Goal: Task Accomplishment & Management: Use online tool/utility

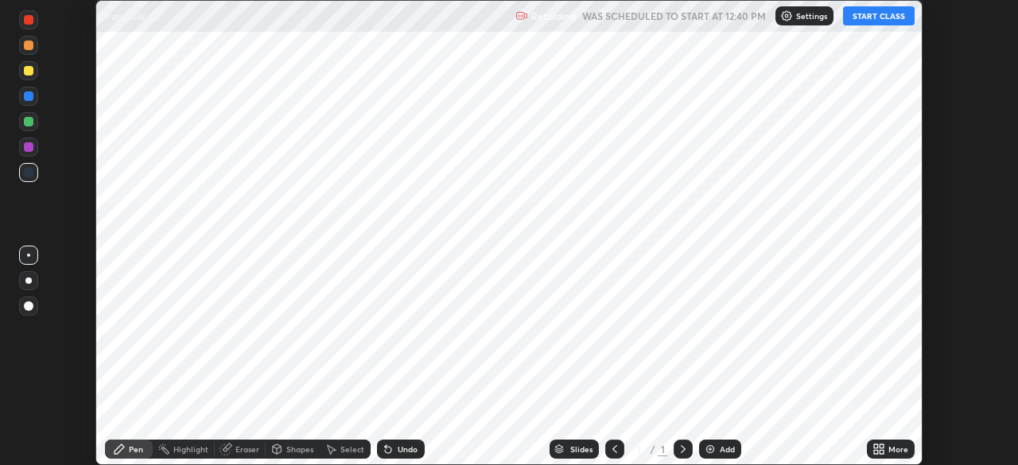
scroll to position [465, 1017]
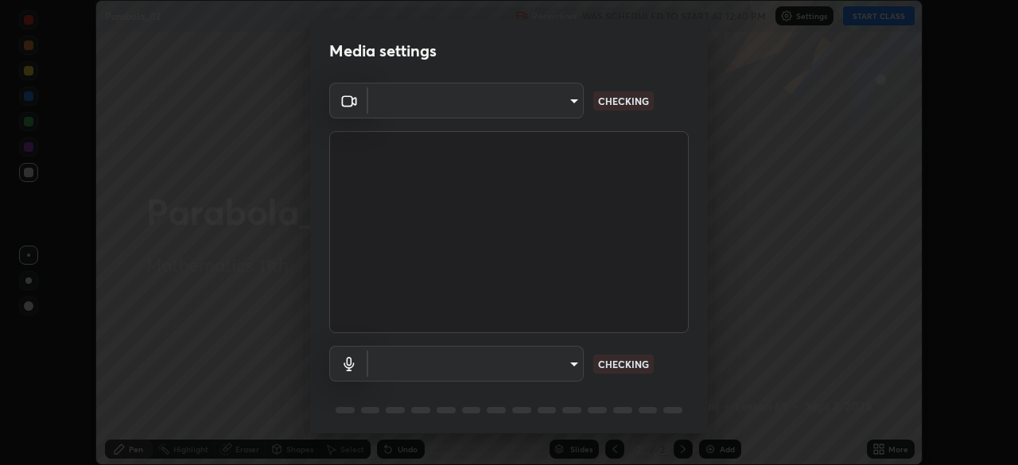
type input "573edd819c0ef8de467de5ce4ec508ac77a3347739658899c49f764764ac8f1c"
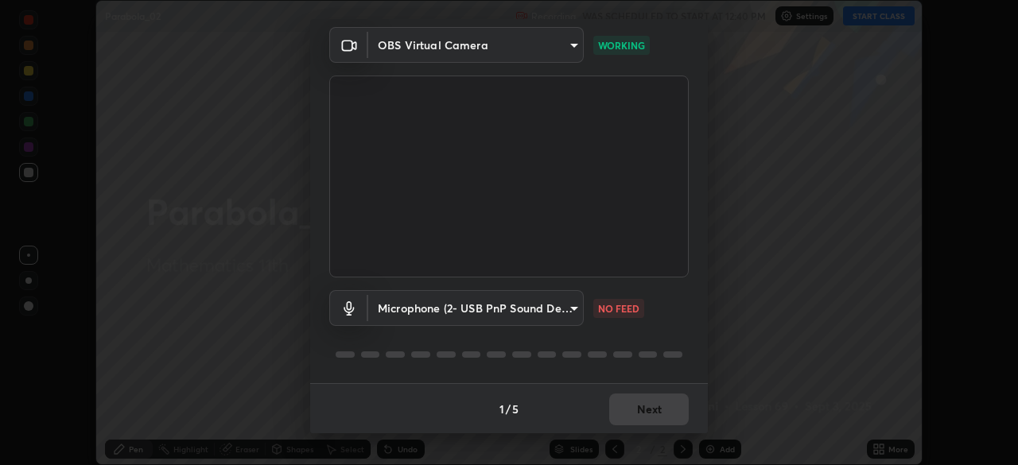
click at [572, 310] on body "Erase all Parabola_02 Recording WAS SCHEDULED TO START AT 12:40 PM Settings STA…" at bounding box center [509, 232] width 1018 height 465
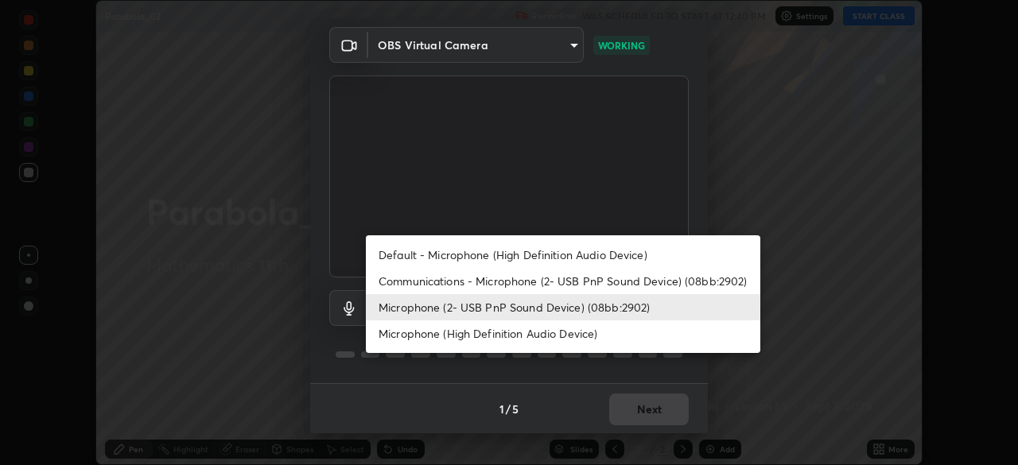
click at [588, 258] on li "Default - Microphone (High Definition Audio Device)" at bounding box center [563, 255] width 394 height 26
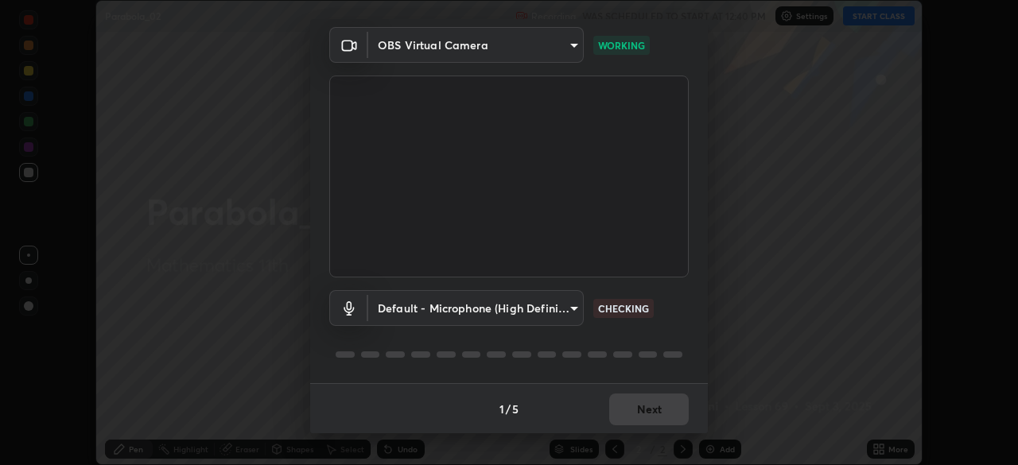
click at [569, 305] on body "Erase all Parabola_02 Recording WAS SCHEDULED TO START AT 12:40 PM Settings STA…" at bounding box center [509, 232] width 1018 height 465
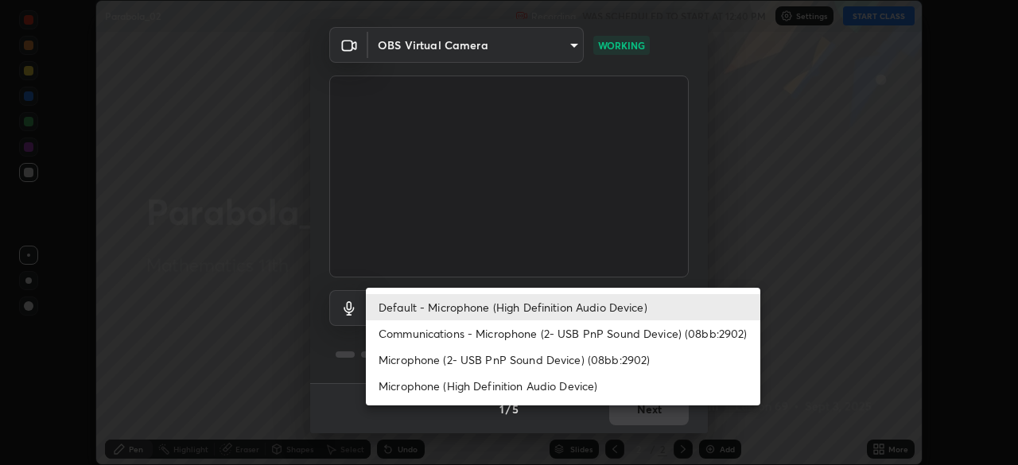
click at [557, 359] on li "Microphone (2- USB PnP Sound Device) (08bb:2902)" at bounding box center [563, 360] width 394 height 26
type input "aea5f8d80b389875e7a47a97f96940650a163a95f833726025dd84a043240feb"
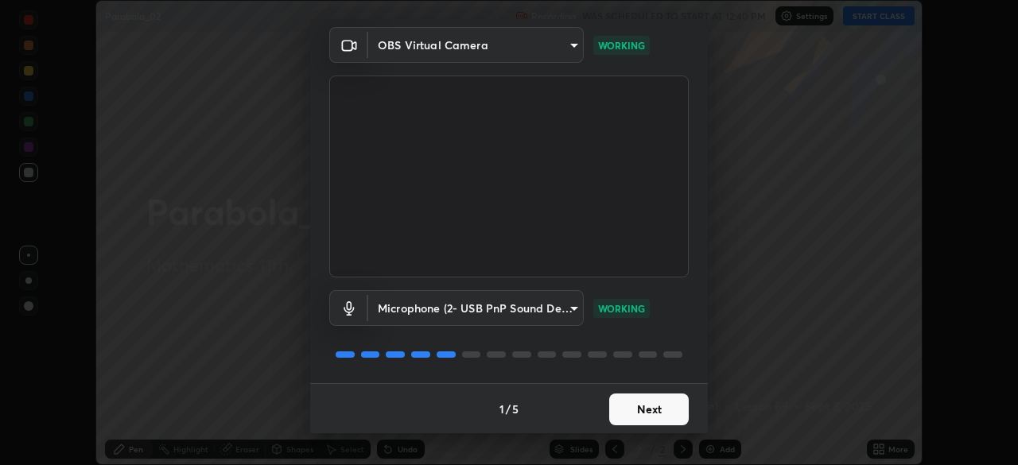
click at [653, 413] on button "Next" at bounding box center [648, 410] width 79 height 32
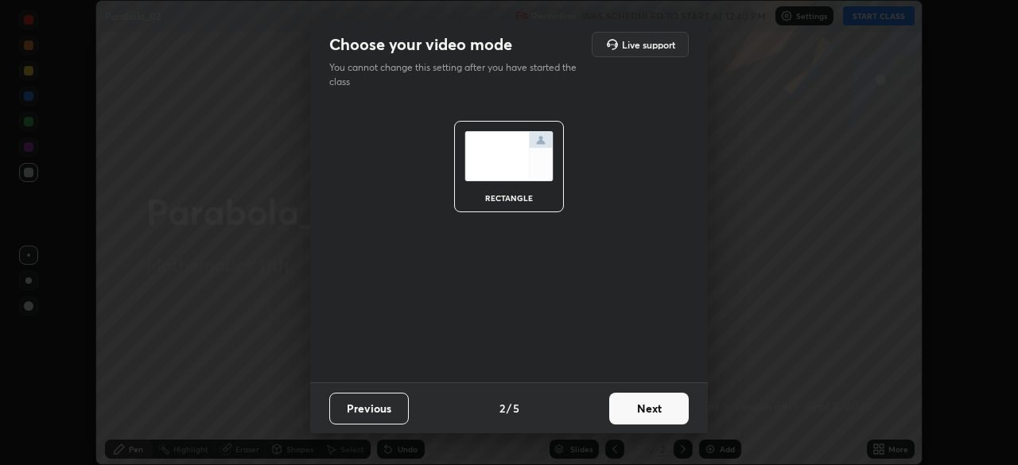
click at [647, 413] on button "Next" at bounding box center [648, 409] width 79 height 32
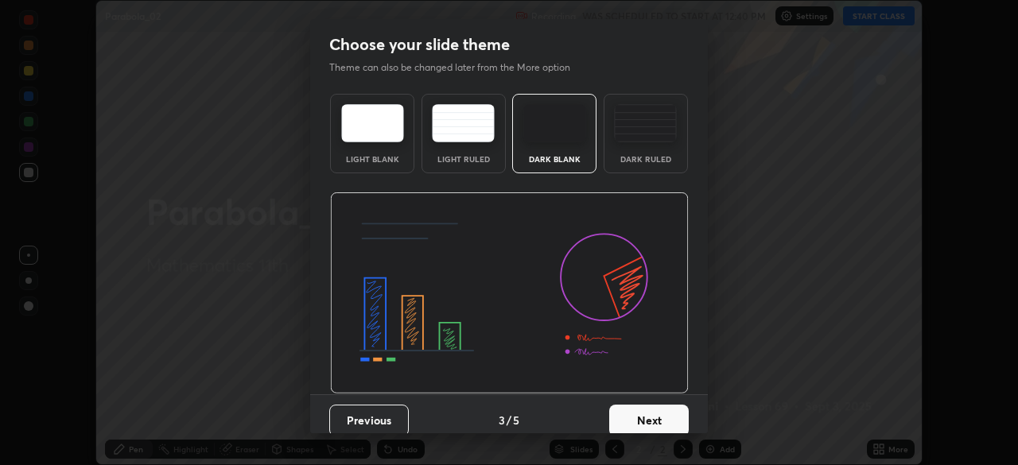
click at [669, 422] on button "Next" at bounding box center [648, 421] width 79 height 32
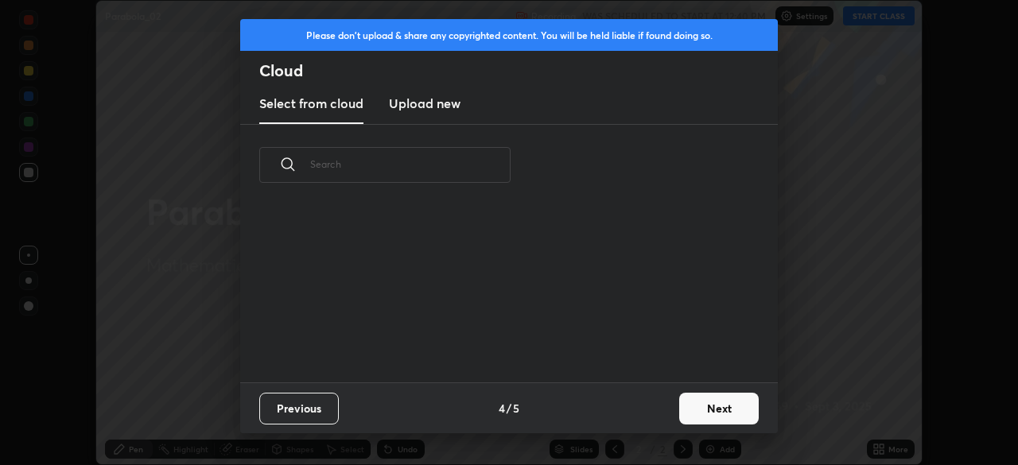
click at [709, 415] on button "Next" at bounding box center [718, 409] width 79 height 32
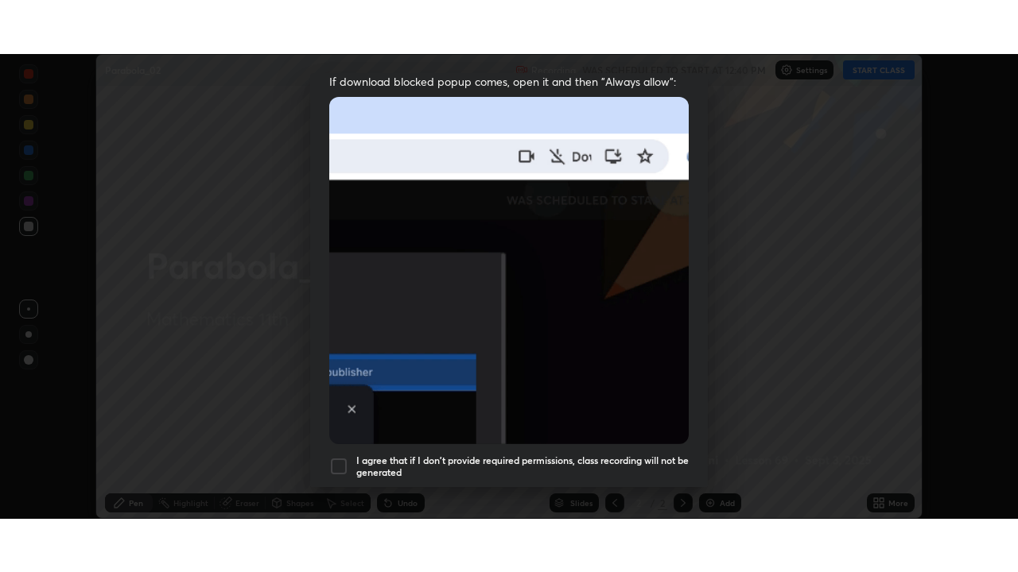
scroll to position [380, 0]
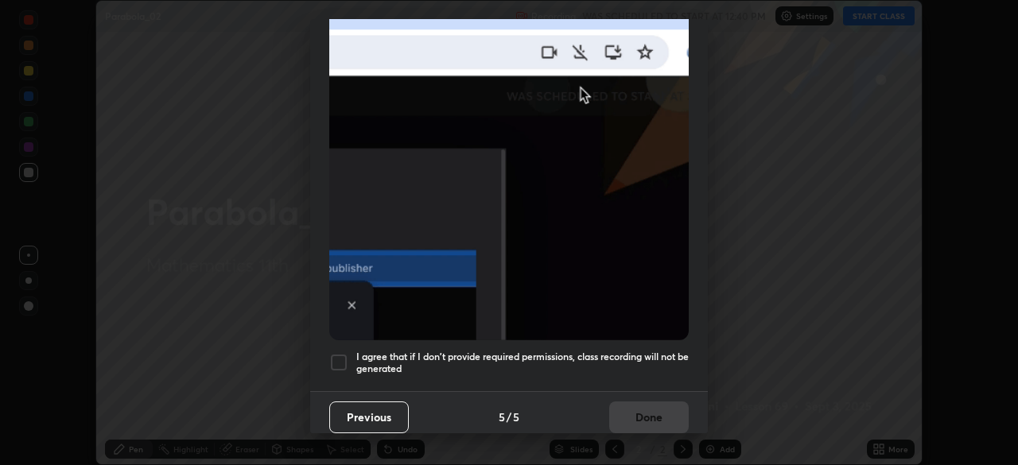
click at [339, 354] on div at bounding box center [338, 362] width 19 height 19
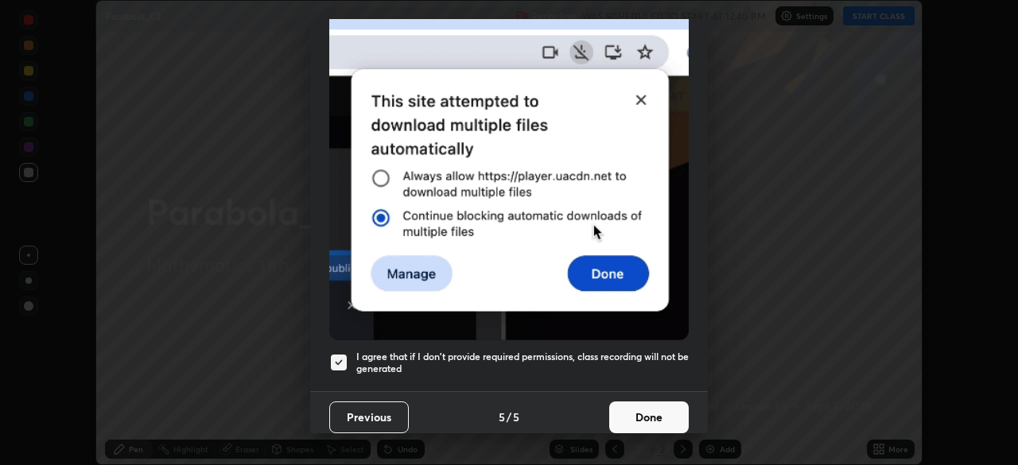
click at [654, 408] on button "Done" at bounding box center [648, 417] width 79 height 32
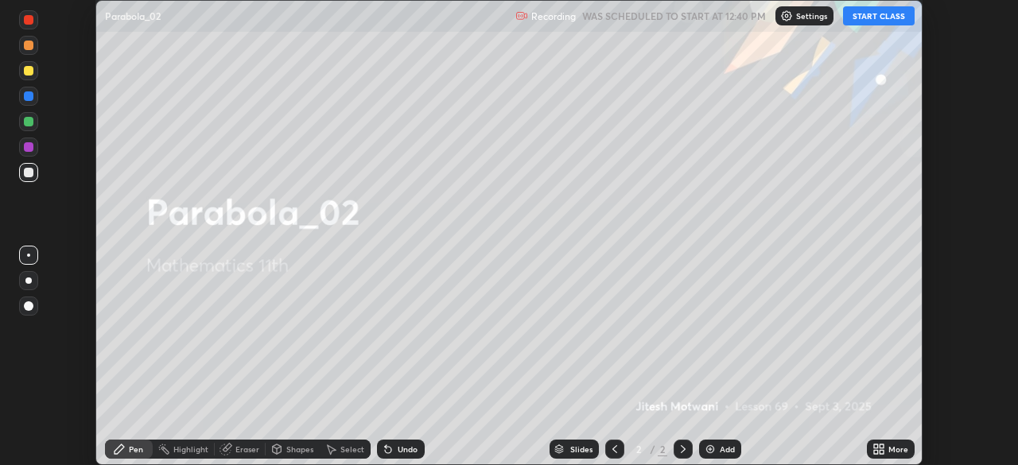
click at [890, 17] on button "START CLASS" at bounding box center [879, 15] width 72 height 19
click at [894, 450] on div "More" at bounding box center [898, 449] width 20 height 8
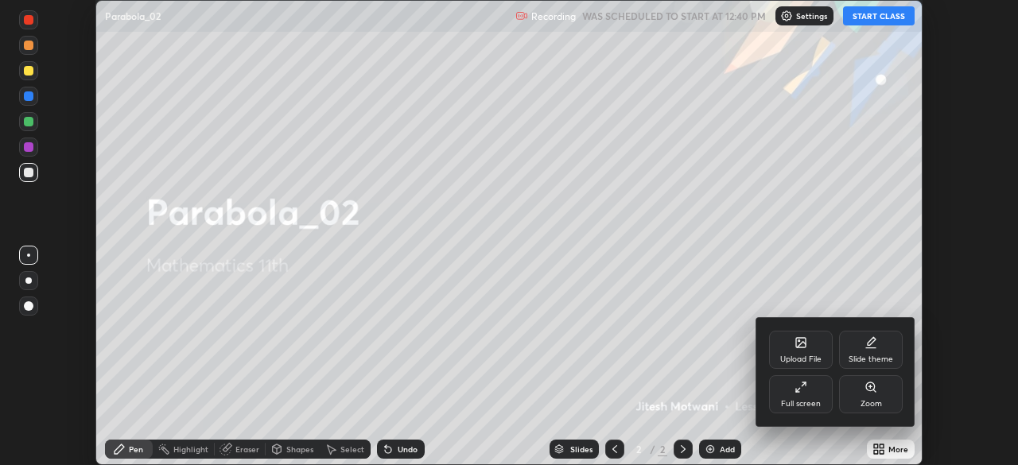
click at [801, 398] on div "Full screen" at bounding box center [801, 394] width 64 height 38
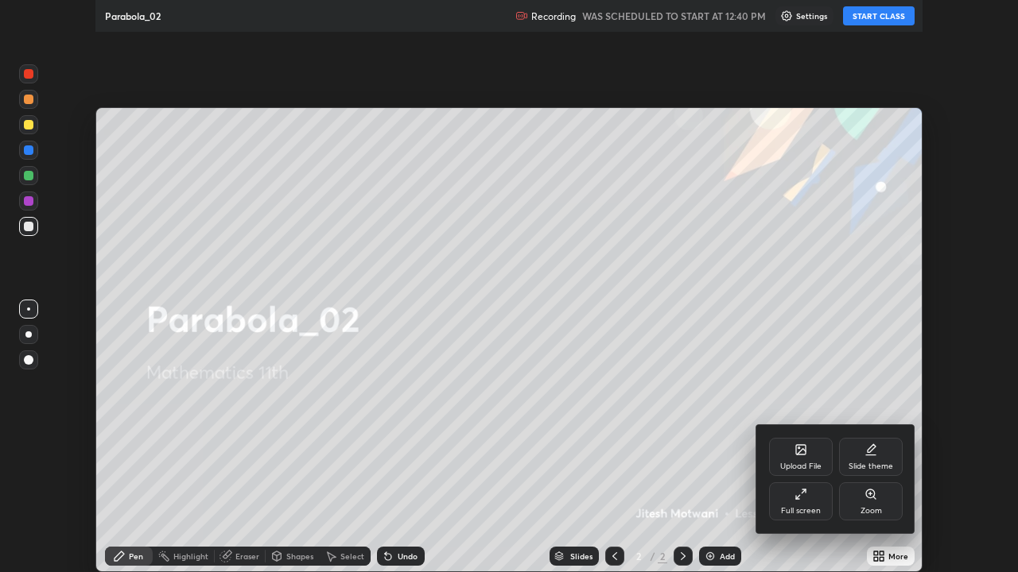
scroll to position [572, 1018]
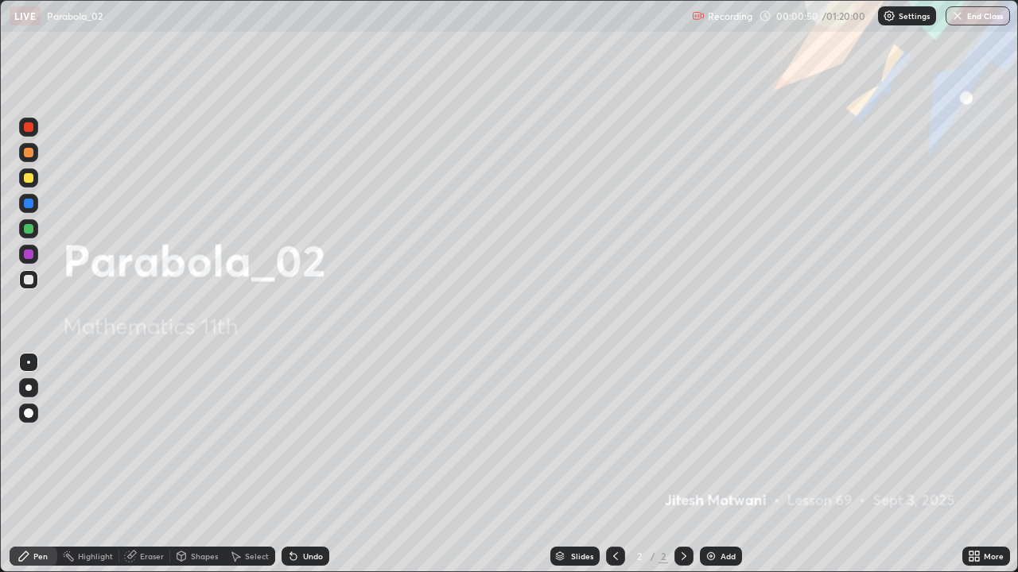
click at [728, 464] on div "Add" at bounding box center [727, 557] width 15 height 8
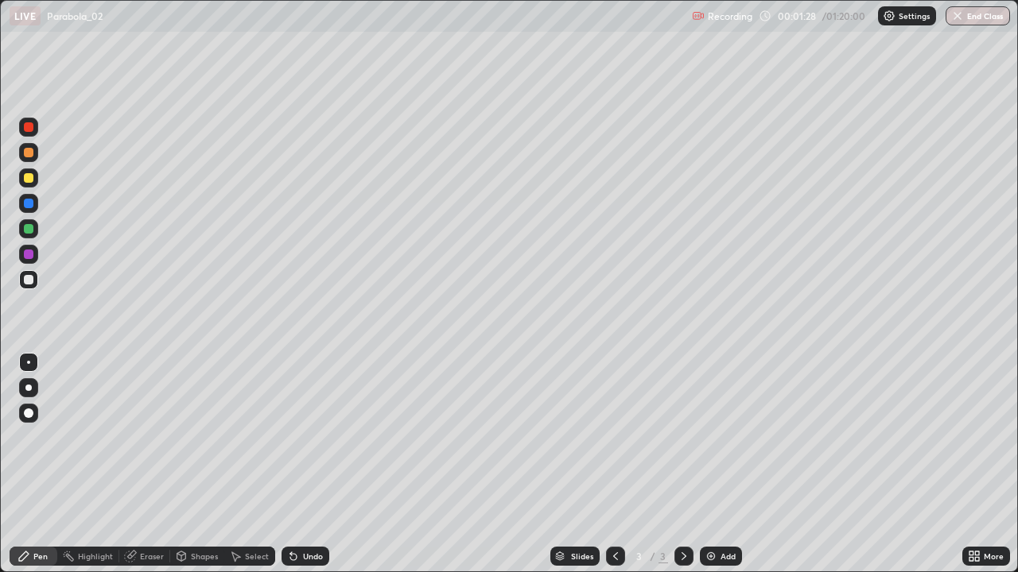
click at [29, 176] on div at bounding box center [29, 178] width 10 height 10
click at [320, 464] on div "Undo" at bounding box center [313, 557] width 20 height 8
click at [316, 464] on div "Undo" at bounding box center [313, 557] width 20 height 8
click at [204, 464] on div "Shapes" at bounding box center [197, 556] width 54 height 19
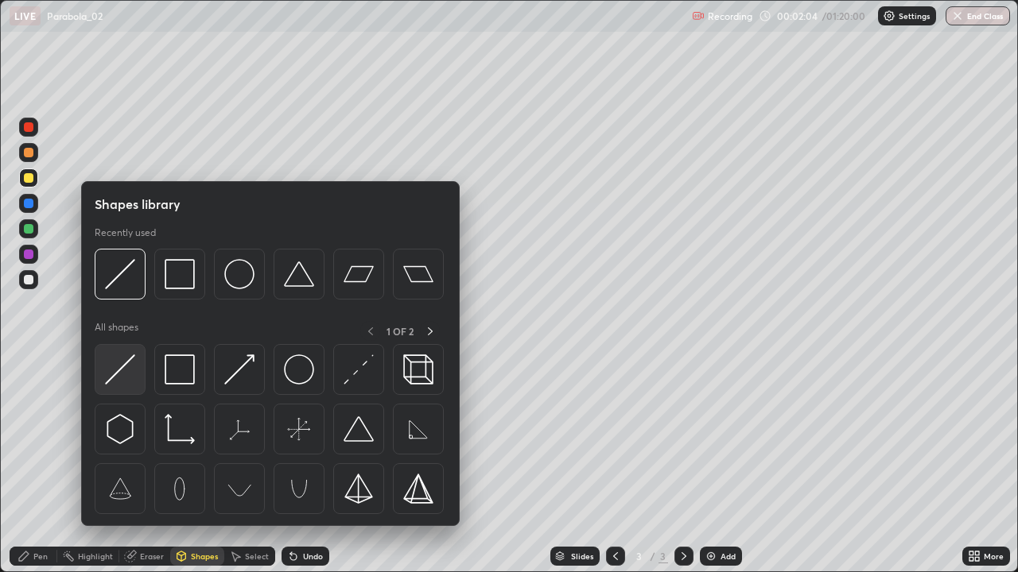
click at [123, 381] on img at bounding box center [120, 370] width 30 height 30
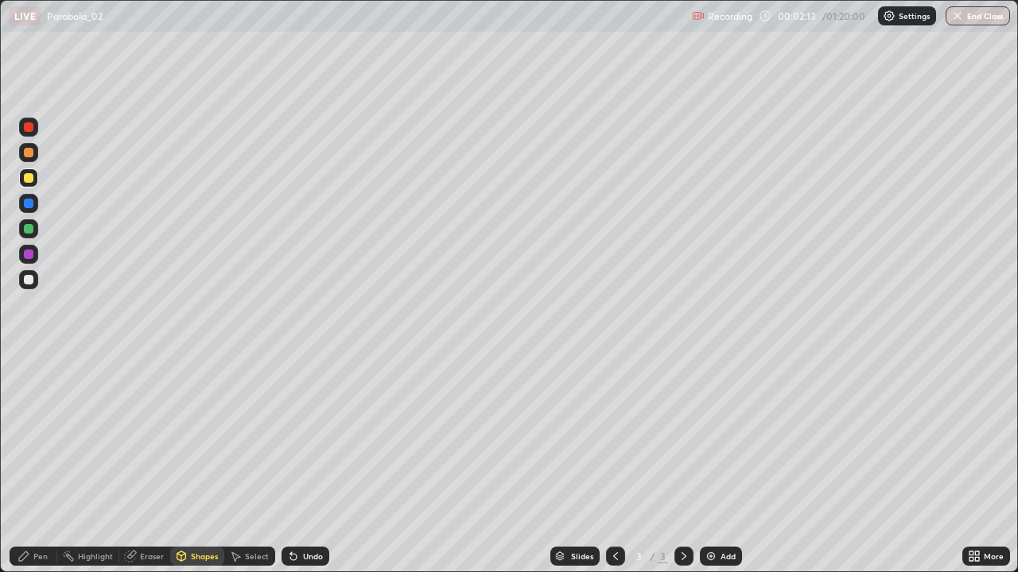
click at [305, 464] on div "Undo" at bounding box center [313, 557] width 20 height 8
click at [204, 464] on div "Shapes" at bounding box center [204, 557] width 27 height 8
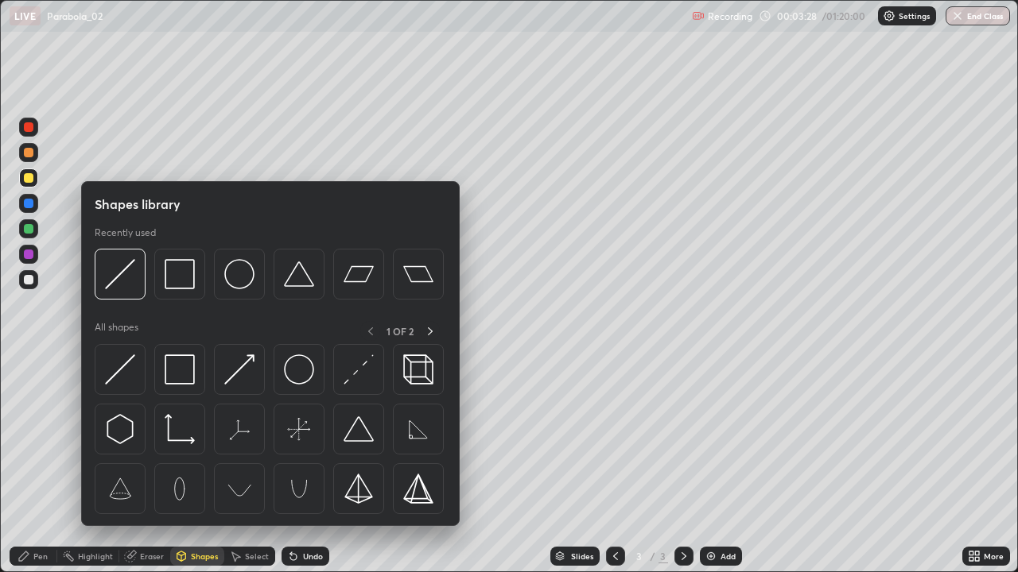
click at [192, 464] on div "Shapes" at bounding box center [204, 557] width 27 height 8
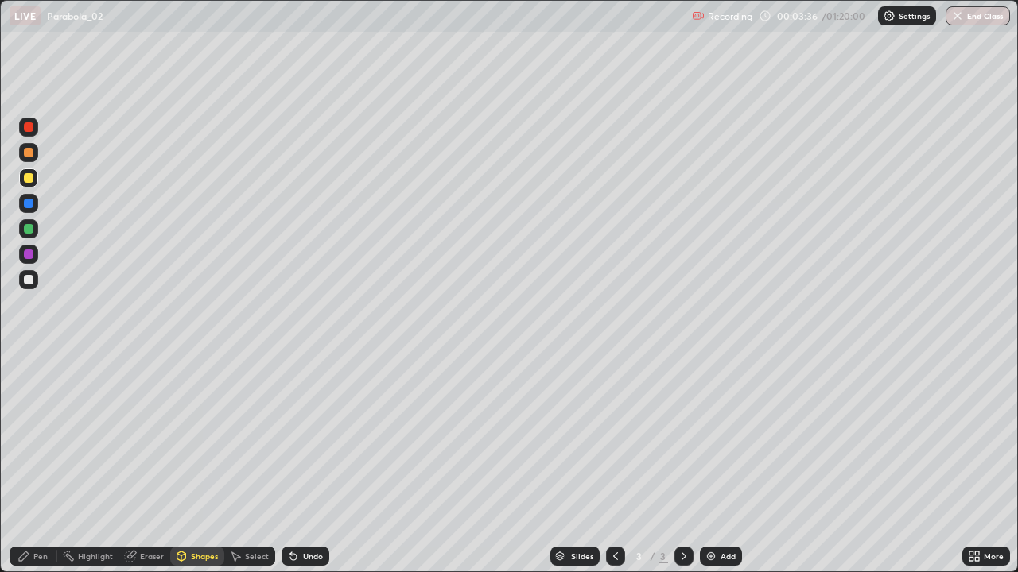
click at [395, 464] on div "Slides 3 / 3 Add" at bounding box center [645, 557] width 633 height 32
click at [30, 464] on icon at bounding box center [23, 556] width 13 height 13
click at [29, 178] on div at bounding box center [29, 178] width 10 height 10
click at [308, 464] on div "Undo" at bounding box center [305, 556] width 48 height 19
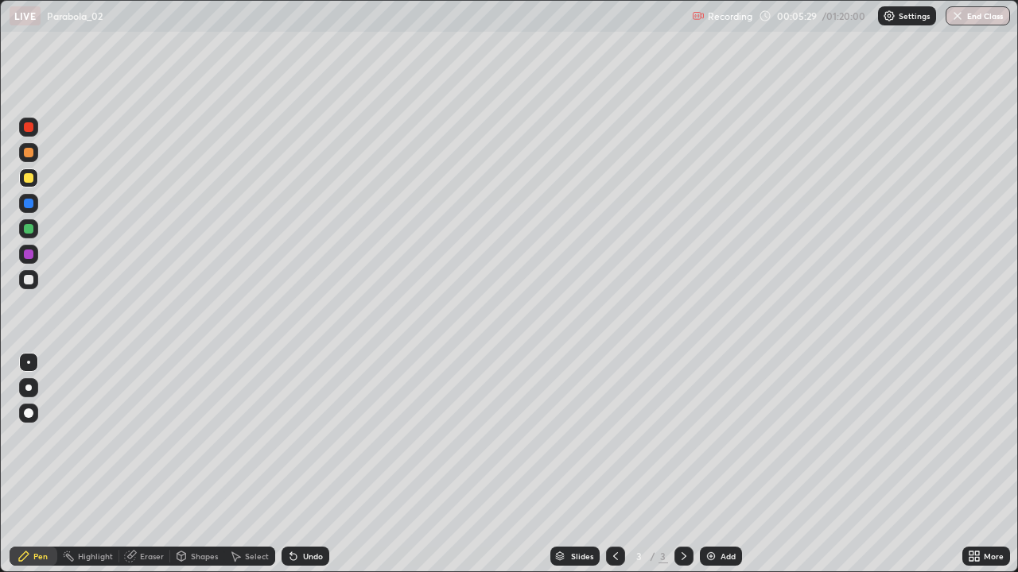
click at [308, 464] on div "Undo" at bounding box center [305, 556] width 48 height 19
click at [306, 464] on div "Undo" at bounding box center [305, 556] width 48 height 19
click at [302, 464] on div "Undo" at bounding box center [305, 556] width 48 height 19
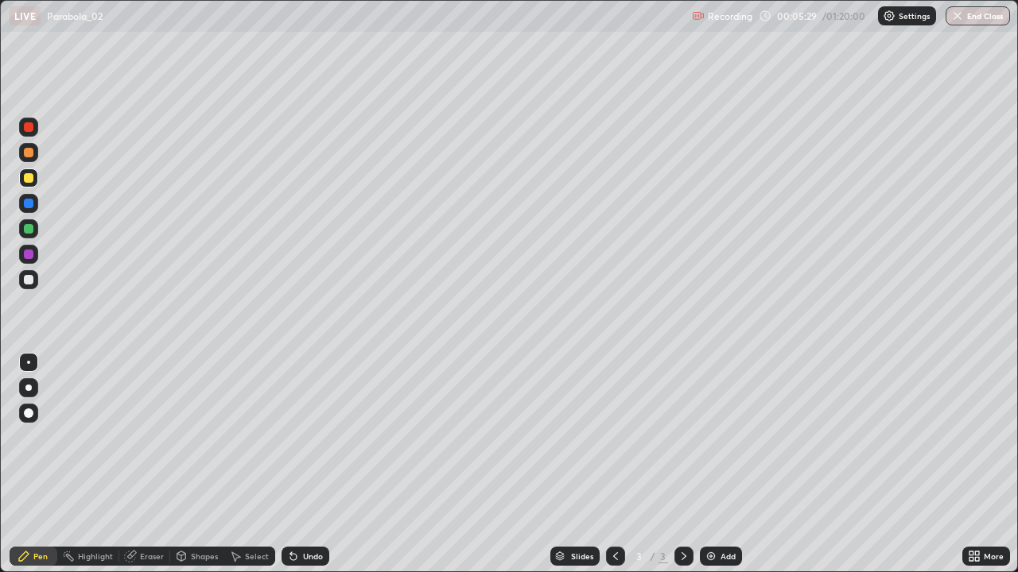
click at [299, 464] on div "Undo" at bounding box center [305, 556] width 48 height 19
click at [297, 464] on icon at bounding box center [293, 556] width 13 height 13
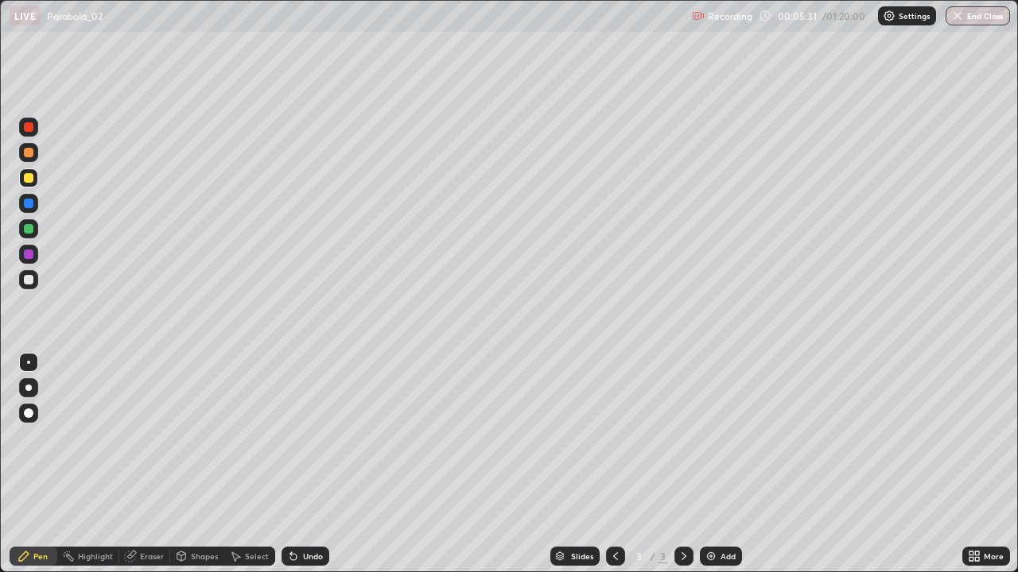
click at [293, 464] on icon at bounding box center [293, 557] width 6 height 6
click at [288, 464] on icon at bounding box center [293, 556] width 13 height 13
click at [308, 464] on div "Undo" at bounding box center [313, 557] width 20 height 8
click at [41, 134] on div at bounding box center [28, 126] width 25 height 25
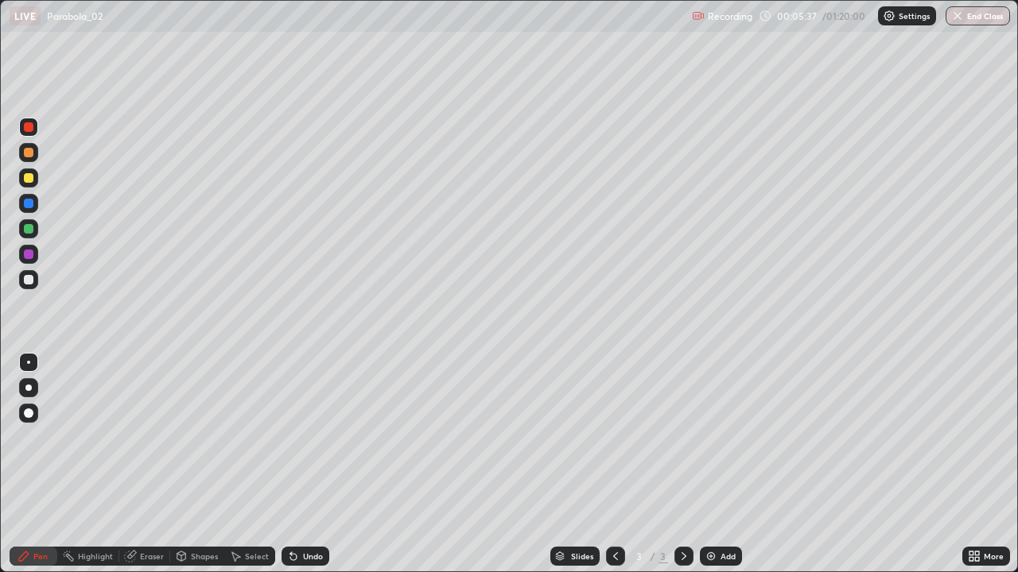
click at [27, 280] on div at bounding box center [29, 280] width 10 height 10
click at [27, 178] on div at bounding box center [29, 178] width 10 height 10
click at [29, 277] on div at bounding box center [29, 280] width 10 height 10
click at [307, 464] on div "Undo" at bounding box center [305, 556] width 48 height 19
click at [730, 464] on div "Add" at bounding box center [727, 557] width 15 height 8
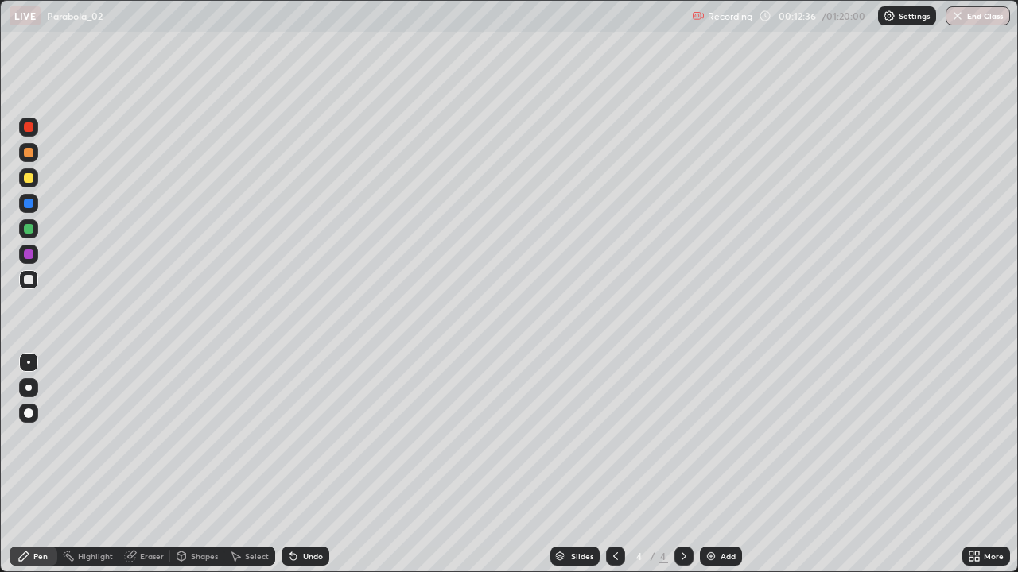
click at [205, 464] on div "Shapes" at bounding box center [204, 557] width 27 height 8
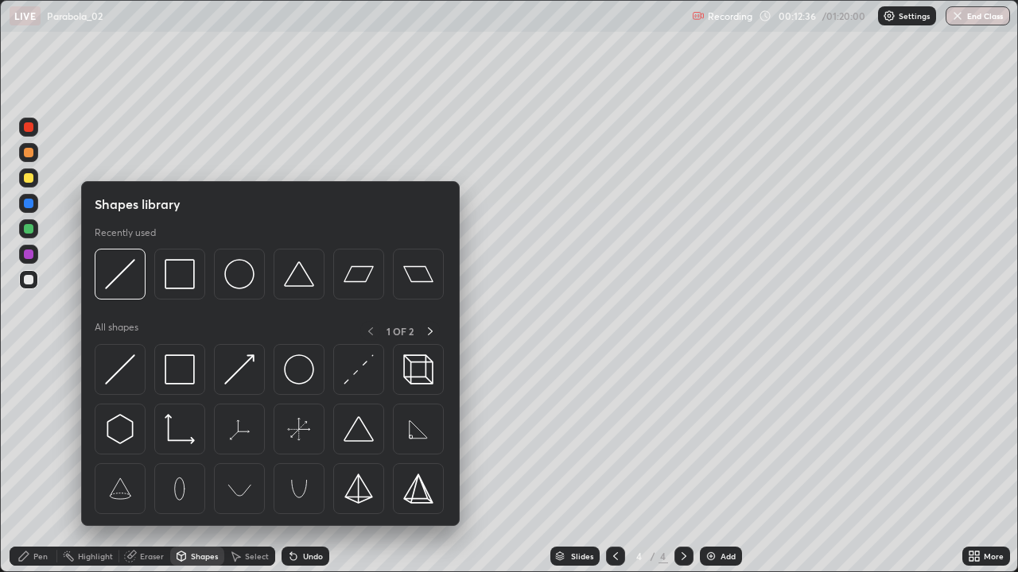
click at [126, 371] on img at bounding box center [120, 370] width 30 height 30
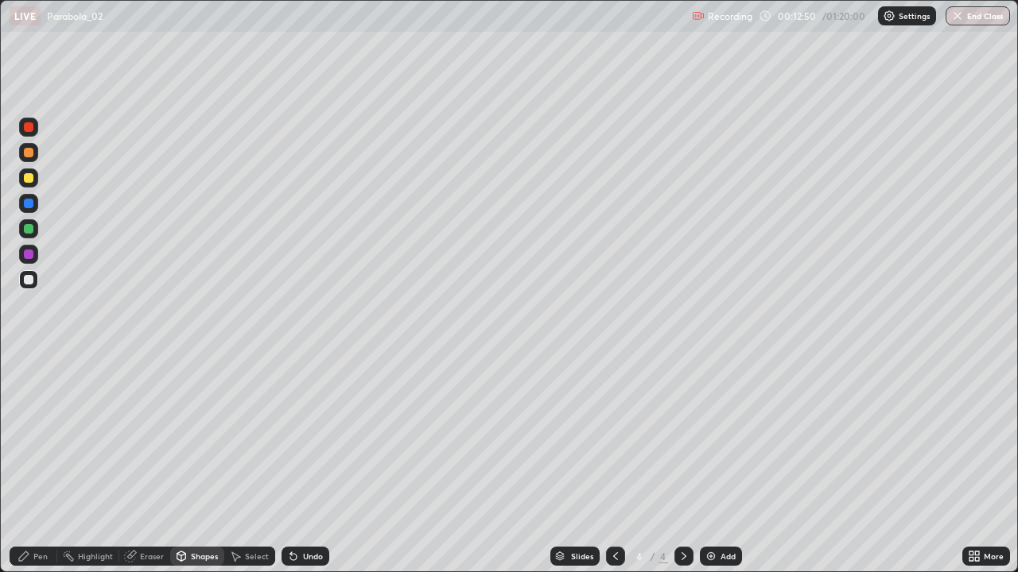
click at [29, 184] on div at bounding box center [28, 178] width 19 height 19
click at [48, 464] on div "Pen" at bounding box center [34, 556] width 48 height 19
click at [26, 281] on div at bounding box center [29, 280] width 10 height 10
click at [27, 178] on div at bounding box center [29, 178] width 10 height 10
click at [311, 464] on div "Undo" at bounding box center [313, 557] width 20 height 8
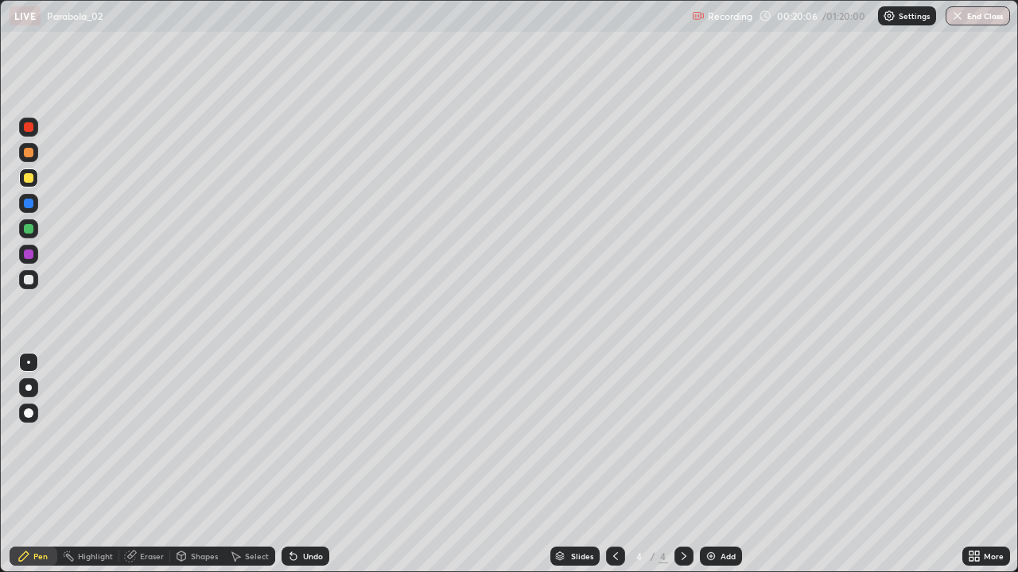
click at [727, 464] on div "Add" at bounding box center [727, 557] width 15 height 8
click at [143, 464] on div "Eraser" at bounding box center [144, 556] width 51 height 19
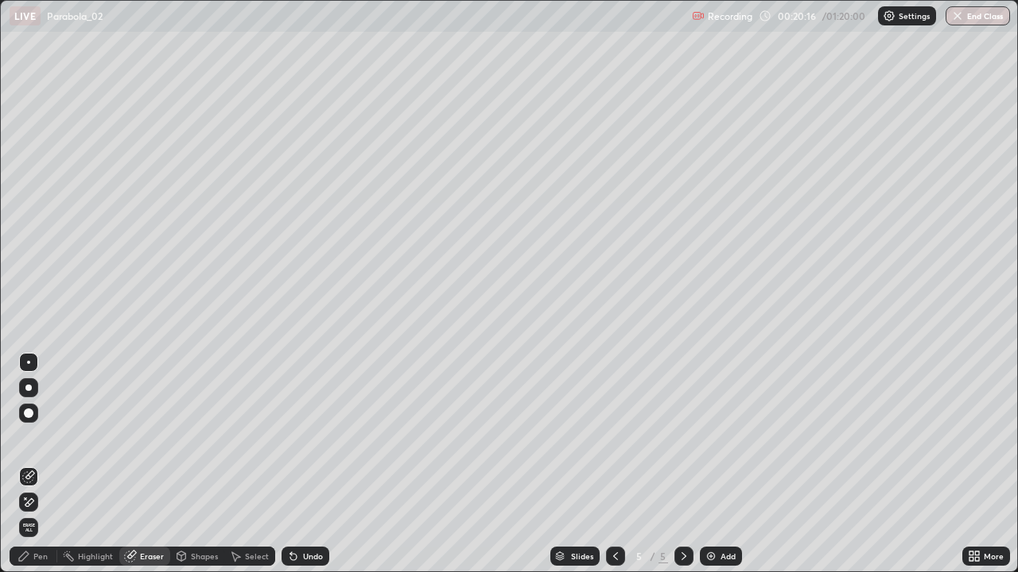
click at [197, 464] on div "Shapes" at bounding box center [204, 557] width 27 height 8
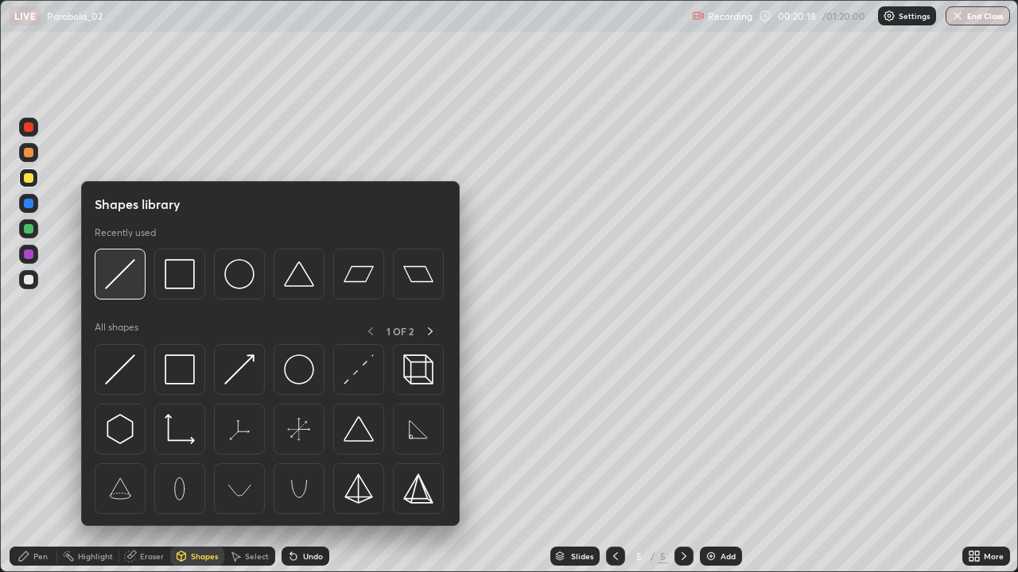
click at [121, 279] on img at bounding box center [120, 274] width 30 height 30
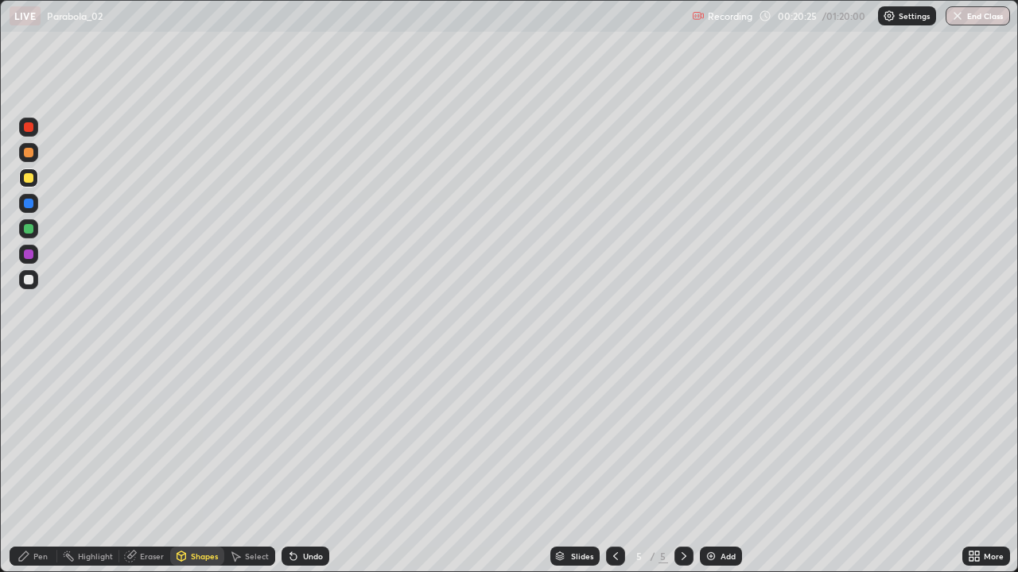
click at [308, 464] on div "Undo" at bounding box center [313, 557] width 20 height 8
click at [301, 464] on div "Undo" at bounding box center [305, 556] width 48 height 19
click at [307, 464] on div "Undo" at bounding box center [313, 557] width 20 height 8
click at [37, 464] on div "Pen" at bounding box center [40, 557] width 14 height 8
click at [29, 286] on div at bounding box center [28, 279] width 19 height 19
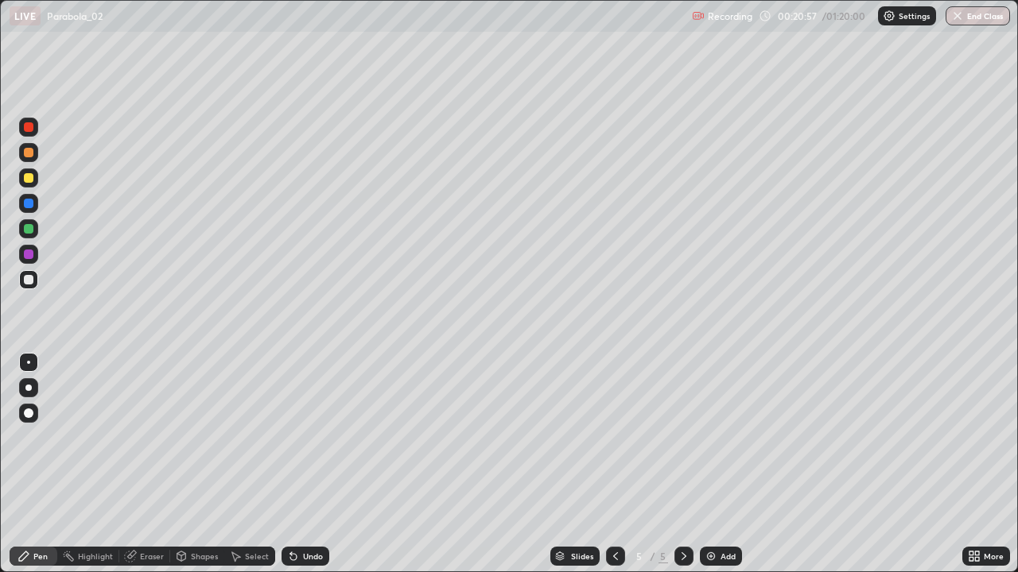
click at [303, 464] on div "Undo" at bounding box center [305, 556] width 48 height 19
click at [305, 464] on div "Undo" at bounding box center [305, 556] width 48 height 19
click at [312, 464] on div "Undo" at bounding box center [305, 556] width 48 height 19
click at [311, 464] on div "Undo" at bounding box center [313, 557] width 20 height 8
click at [317, 464] on div "Undo" at bounding box center [313, 557] width 20 height 8
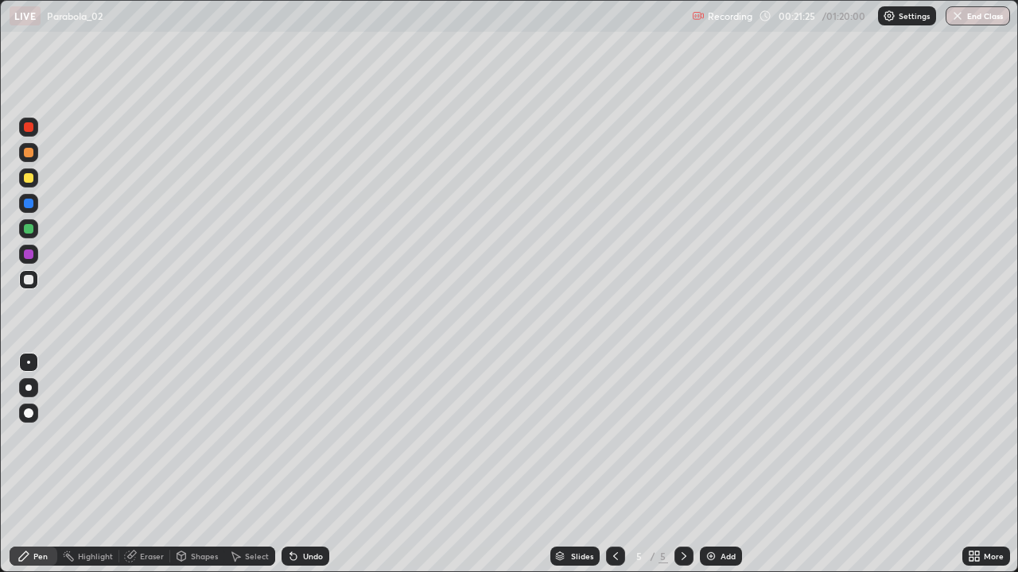
click at [25, 180] on div at bounding box center [29, 178] width 10 height 10
click at [30, 224] on div at bounding box center [29, 229] width 10 height 10
click at [316, 464] on div "Undo" at bounding box center [313, 557] width 20 height 8
click at [40, 464] on div "Pen" at bounding box center [40, 557] width 14 height 8
click at [22, 279] on div at bounding box center [28, 279] width 19 height 19
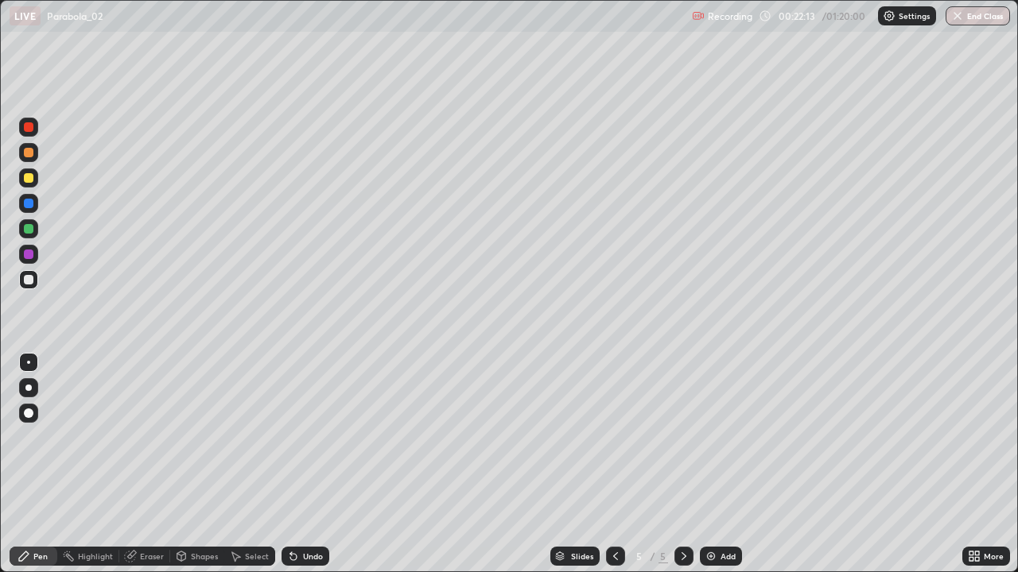
click at [25, 203] on div at bounding box center [29, 204] width 10 height 10
click at [29, 283] on div at bounding box center [29, 280] width 10 height 10
click at [207, 464] on div "Shapes" at bounding box center [204, 557] width 27 height 8
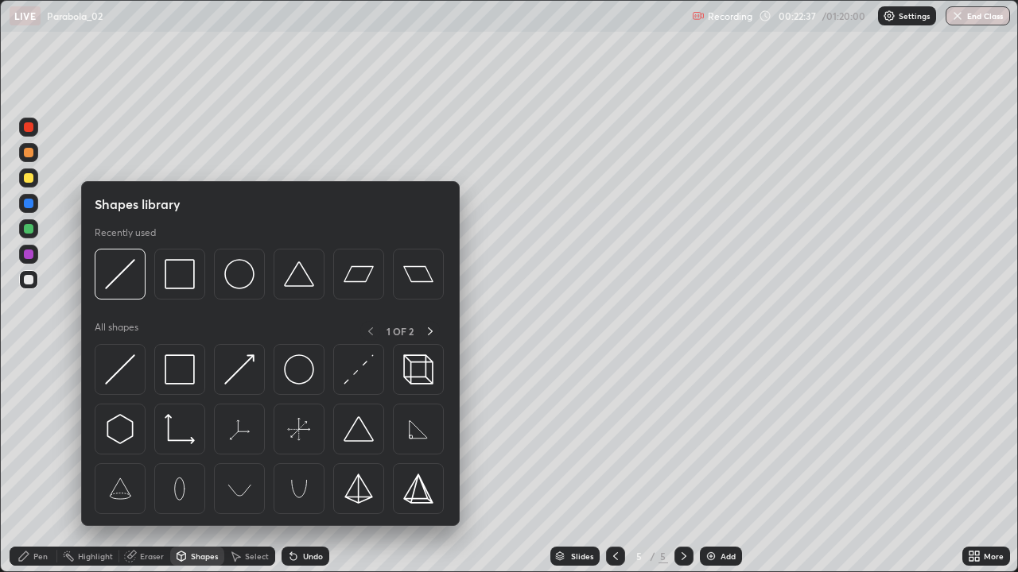
click at [202, 464] on div "Shapes" at bounding box center [204, 557] width 27 height 8
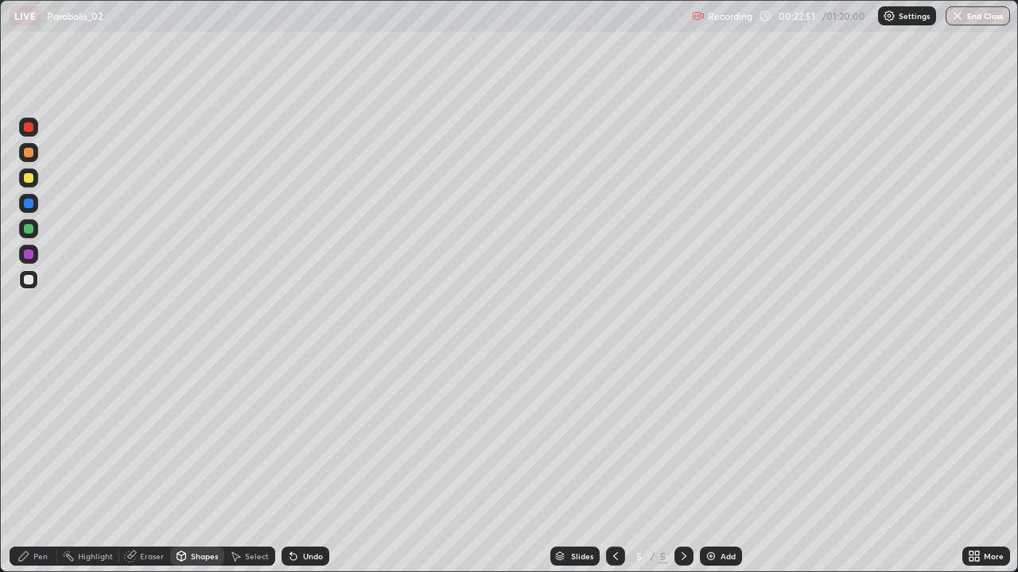
click at [26, 204] on div at bounding box center [29, 204] width 10 height 10
click at [29, 229] on div at bounding box center [29, 229] width 10 height 10
click at [29, 464] on div "Pen" at bounding box center [34, 556] width 48 height 19
click at [29, 180] on div at bounding box center [29, 178] width 10 height 10
click at [26, 153] on div at bounding box center [29, 153] width 10 height 10
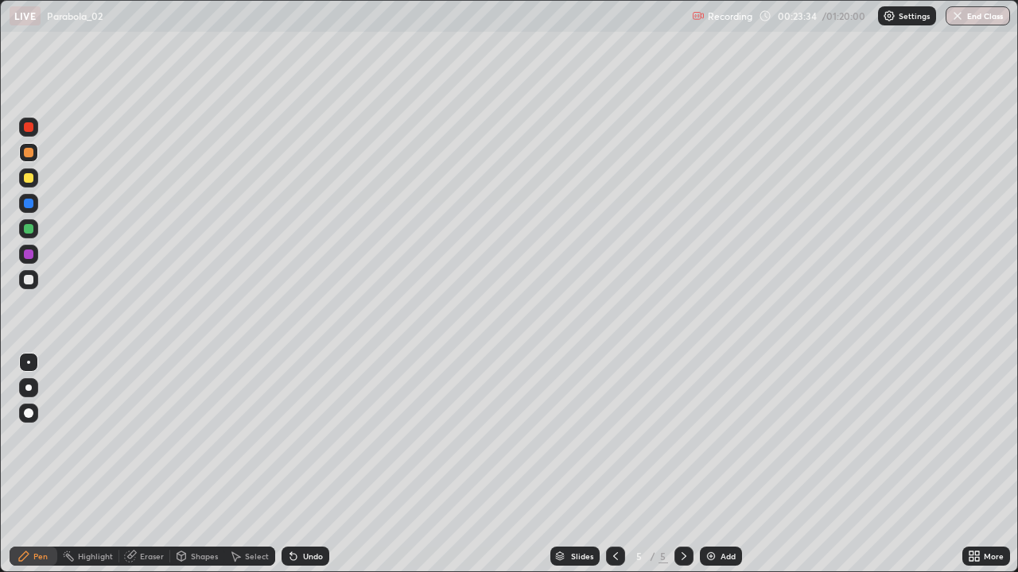
click at [303, 464] on div "Undo" at bounding box center [313, 557] width 20 height 8
click at [32, 180] on div at bounding box center [29, 178] width 10 height 10
click at [28, 231] on div at bounding box center [29, 229] width 10 height 10
click at [29, 254] on div at bounding box center [29, 255] width 10 height 10
click at [735, 464] on div "Add" at bounding box center [721, 556] width 42 height 19
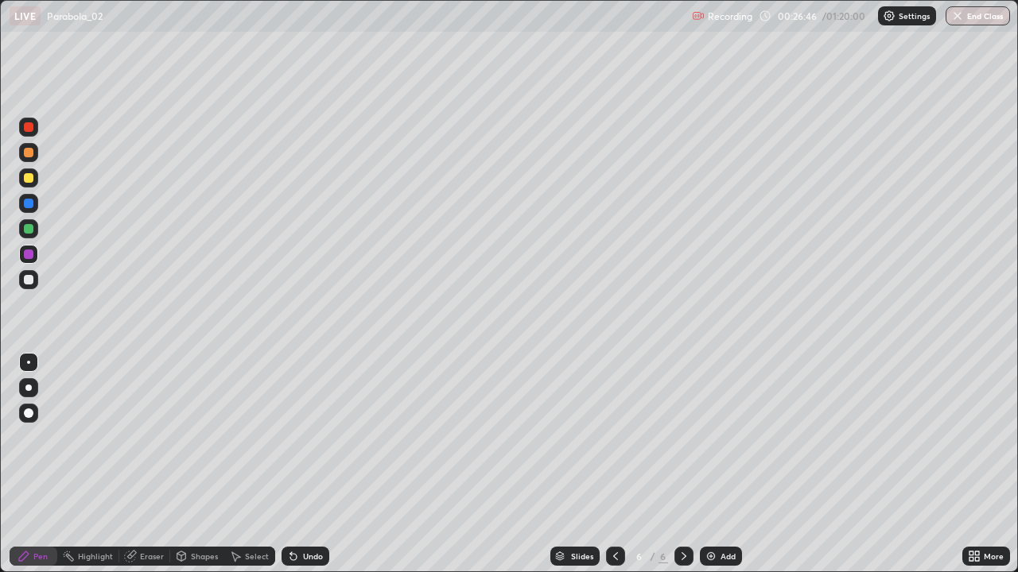
click at [32, 176] on div at bounding box center [29, 178] width 10 height 10
click at [615, 464] on icon at bounding box center [615, 557] width 5 height 8
click at [682, 464] on icon at bounding box center [683, 556] width 13 height 13
click at [202, 464] on div "Shapes" at bounding box center [204, 557] width 27 height 8
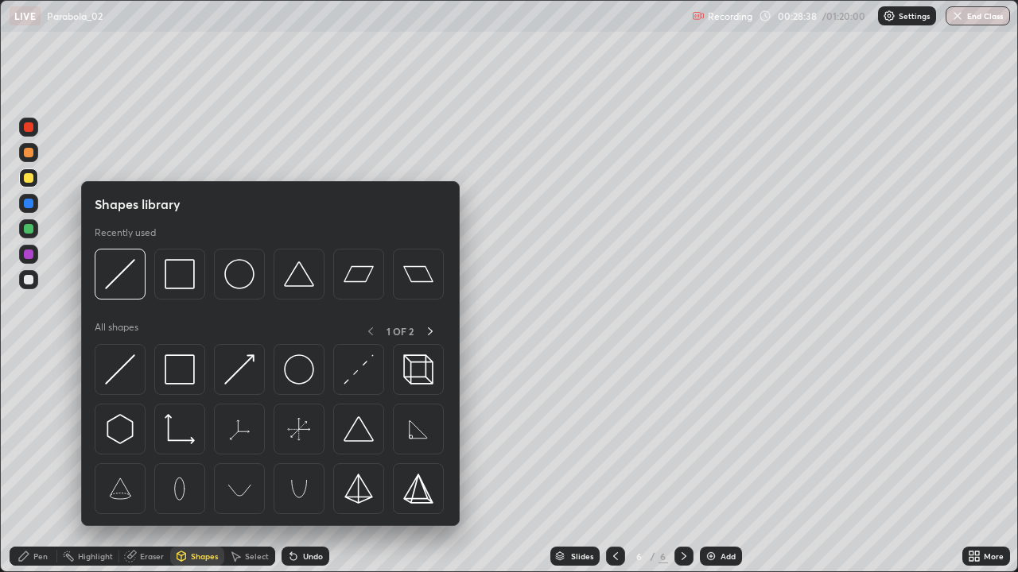
click at [118, 380] on img at bounding box center [120, 370] width 30 height 30
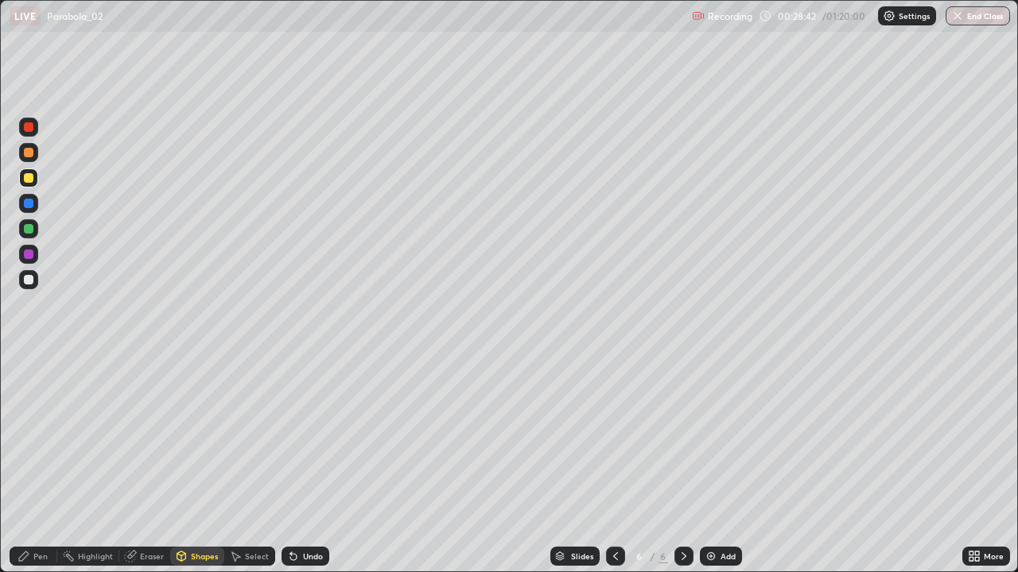
click at [25, 277] on div at bounding box center [29, 280] width 10 height 10
click at [29, 464] on icon at bounding box center [23, 556] width 13 height 13
click at [24, 204] on div at bounding box center [29, 204] width 10 height 10
click at [25, 227] on div at bounding box center [29, 229] width 10 height 10
click at [312, 464] on div "Undo" at bounding box center [313, 557] width 20 height 8
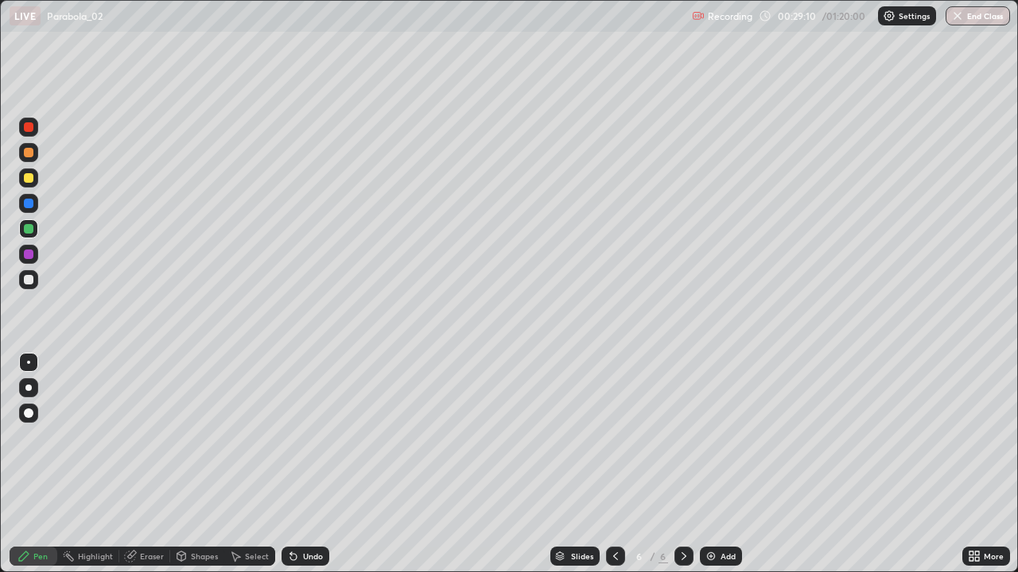
click at [27, 180] on div at bounding box center [29, 178] width 10 height 10
click at [205, 464] on div "Shapes" at bounding box center [204, 557] width 27 height 8
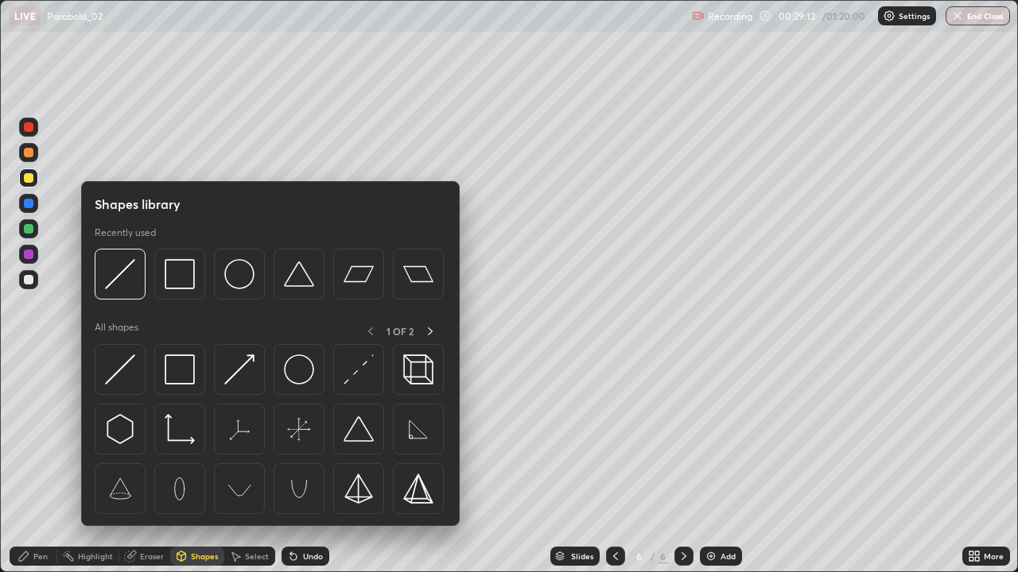
click at [200, 464] on div "Shapes" at bounding box center [204, 557] width 27 height 8
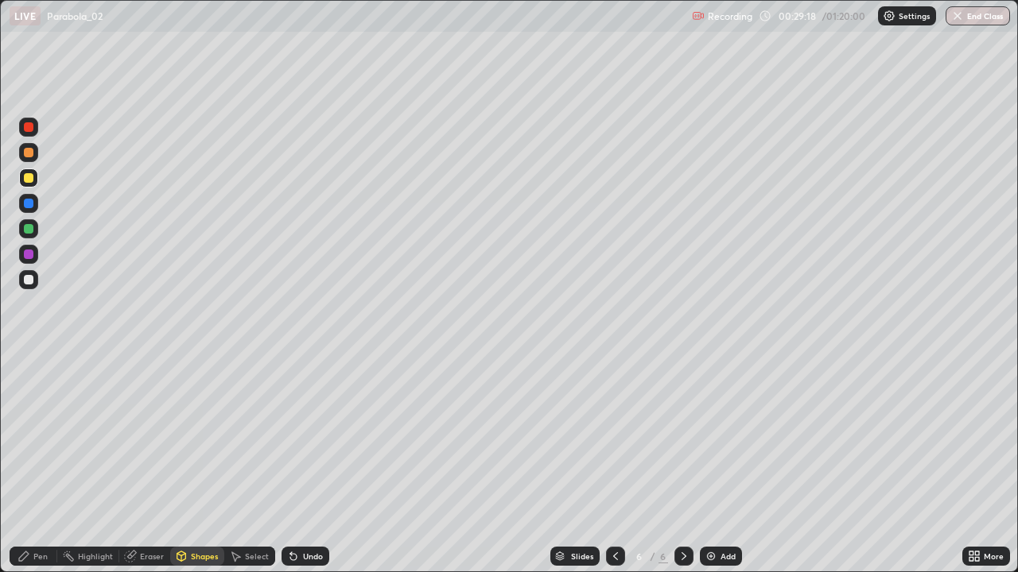
click at [24, 280] on div at bounding box center [29, 280] width 10 height 10
click at [33, 464] on div "Pen" at bounding box center [34, 556] width 48 height 19
click at [29, 235] on div at bounding box center [28, 228] width 19 height 19
click at [22, 176] on div at bounding box center [28, 178] width 19 height 19
click at [28, 210] on div at bounding box center [28, 203] width 19 height 19
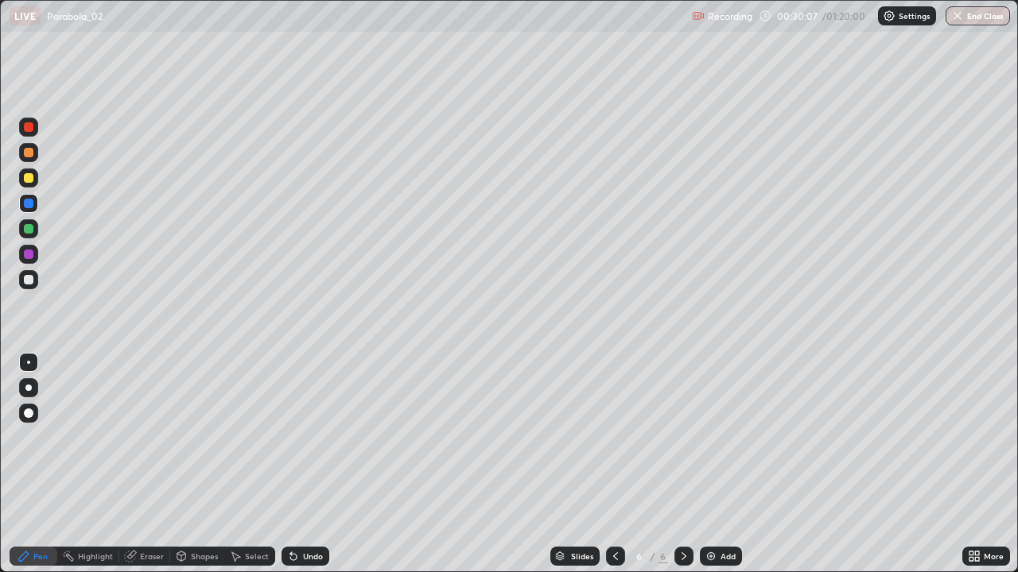
click at [28, 174] on div at bounding box center [29, 178] width 10 height 10
click at [315, 464] on div "Undo" at bounding box center [313, 557] width 20 height 8
click at [196, 464] on div "Shapes" at bounding box center [204, 557] width 27 height 8
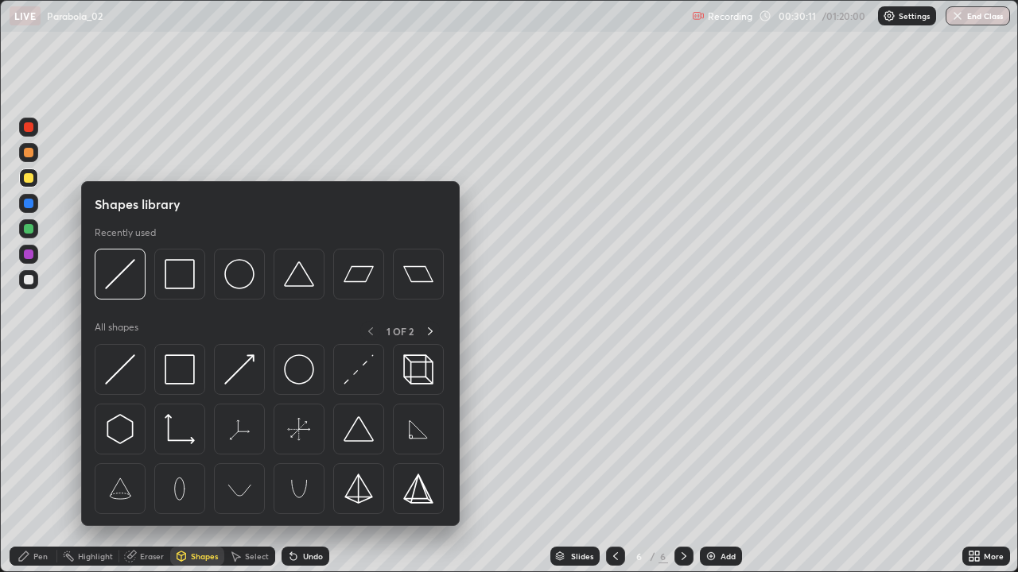
click at [200, 464] on div "Shapes" at bounding box center [197, 556] width 54 height 19
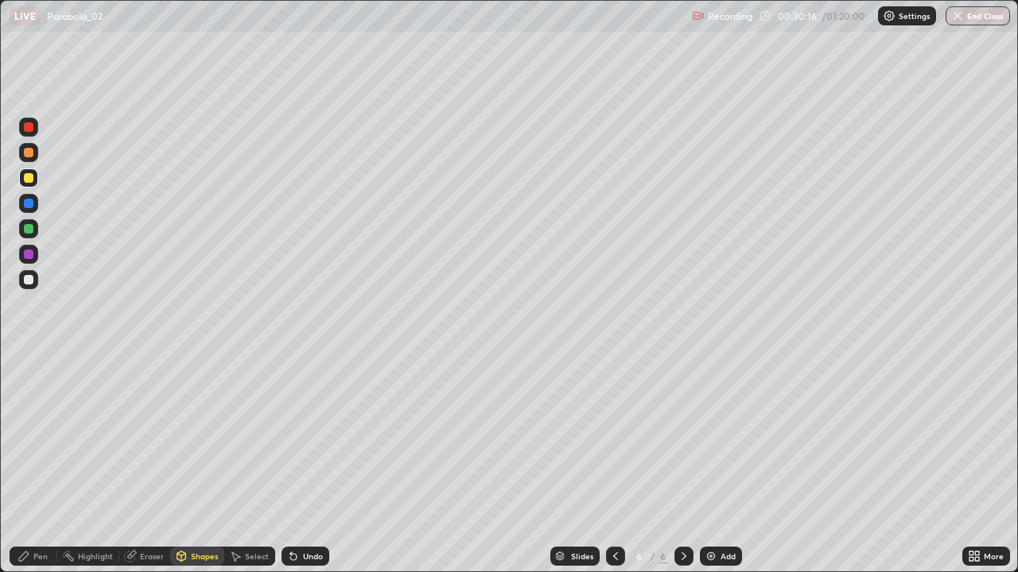
click at [28, 281] on div at bounding box center [29, 280] width 10 height 10
click at [29, 179] on div at bounding box center [29, 178] width 10 height 10
click at [20, 283] on div at bounding box center [28, 279] width 19 height 19
click at [307, 464] on div "Undo" at bounding box center [313, 557] width 20 height 8
click at [21, 224] on div at bounding box center [28, 228] width 19 height 19
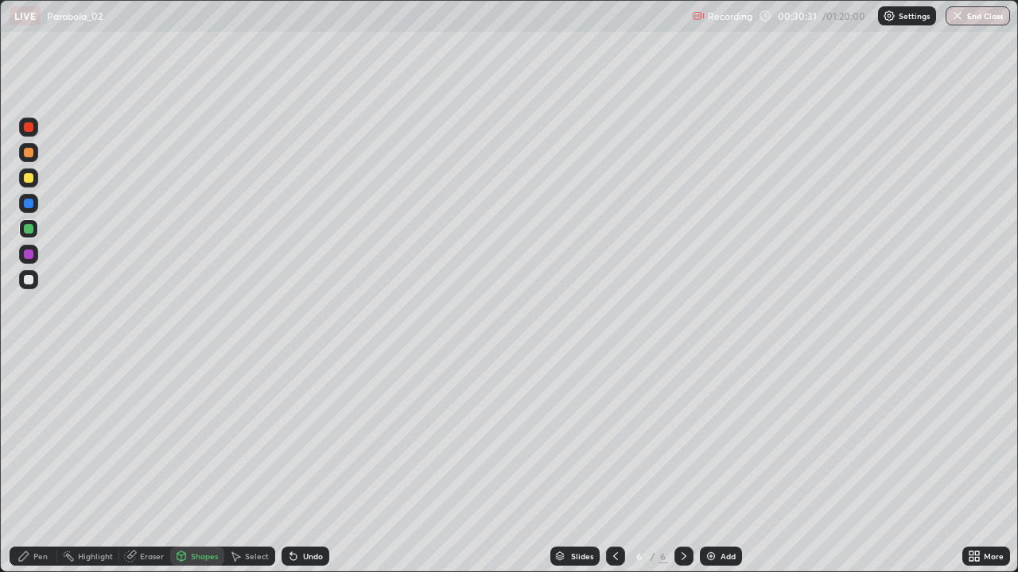
click at [32, 464] on div "Pen" at bounding box center [34, 556] width 48 height 19
click at [308, 464] on div "Undo" at bounding box center [313, 557] width 20 height 8
click at [311, 464] on div "Undo" at bounding box center [313, 557] width 20 height 8
click at [306, 464] on div "Undo" at bounding box center [313, 557] width 20 height 8
click at [303, 464] on div "Undo" at bounding box center [305, 556] width 48 height 19
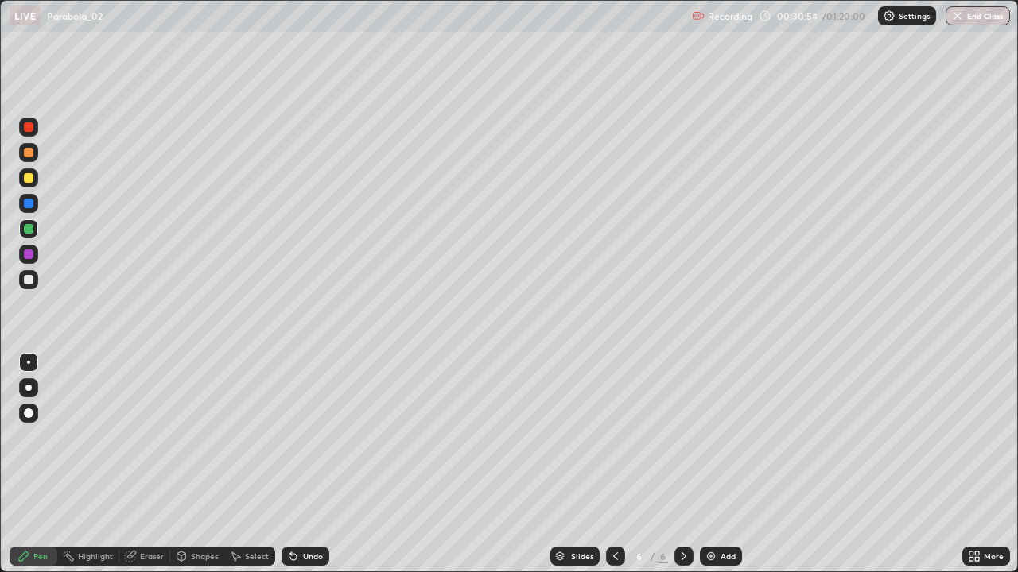
click at [28, 207] on div at bounding box center [29, 204] width 10 height 10
click at [27, 277] on div at bounding box center [29, 280] width 10 height 10
click at [22, 176] on div at bounding box center [28, 178] width 19 height 19
click at [313, 464] on div "Undo" at bounding box center [313, 557] width 20 height 8
click at [313, 464] on div "Undo" at bounding box center [305, 556] width 48 height 19
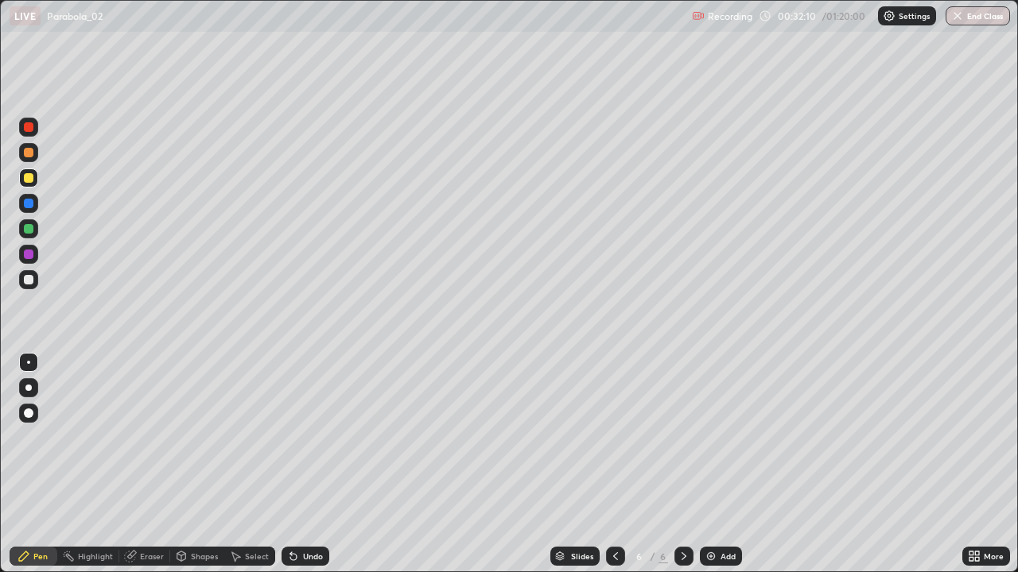
click at [313, 464] on div "Undo" at bounding box center [305, 556] width 48 height 19
click at [316, 464] on div "Undo" at bounding box center [305, 556] width 48 height 19
click at [312, 464] on div "Undo" at bounding box center [305, 556] width 48 height 19
click at [305, 464] on div "Undo" at bounding box center [305, 556] width 48 height 19
click at [727, 464] on div "Add" at bounding box center [727, 557] width 15 height 8
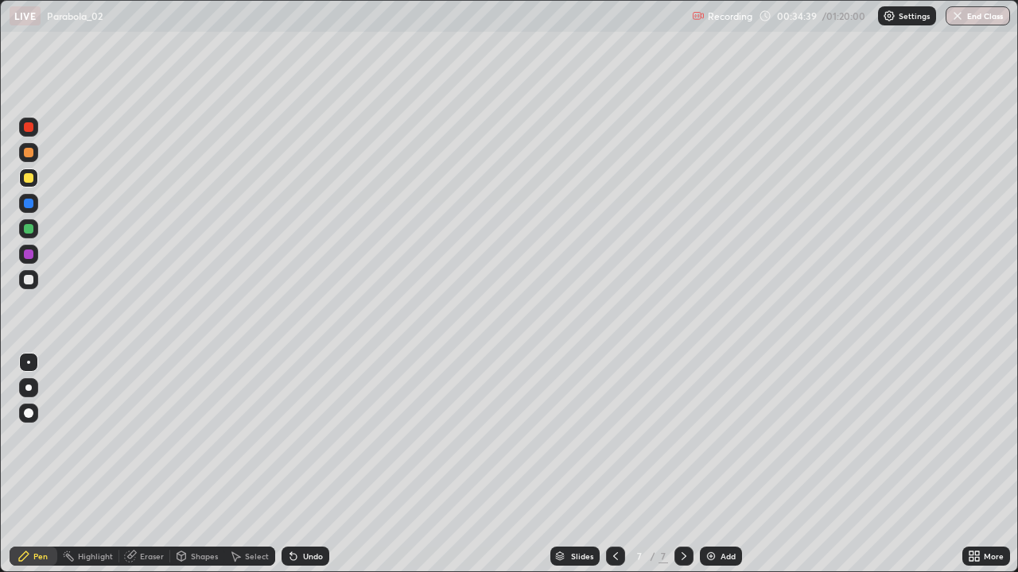
click at [27, 180] on div at bounding box center [29, 178] width 10 height 10
click at [306, 464] on div "Undo" at bounding box center [313, 557] width 20 height 8
click at [303, 464] on div "Undo" at bounding box center [313, 557] width 20 height 8
click at [312, 464] on div "Undo" at bounding box center [305, 556] width 48 height 19
click at [307, 464] on div "Undo" at bounding box center [313, 557] width 20 height 8
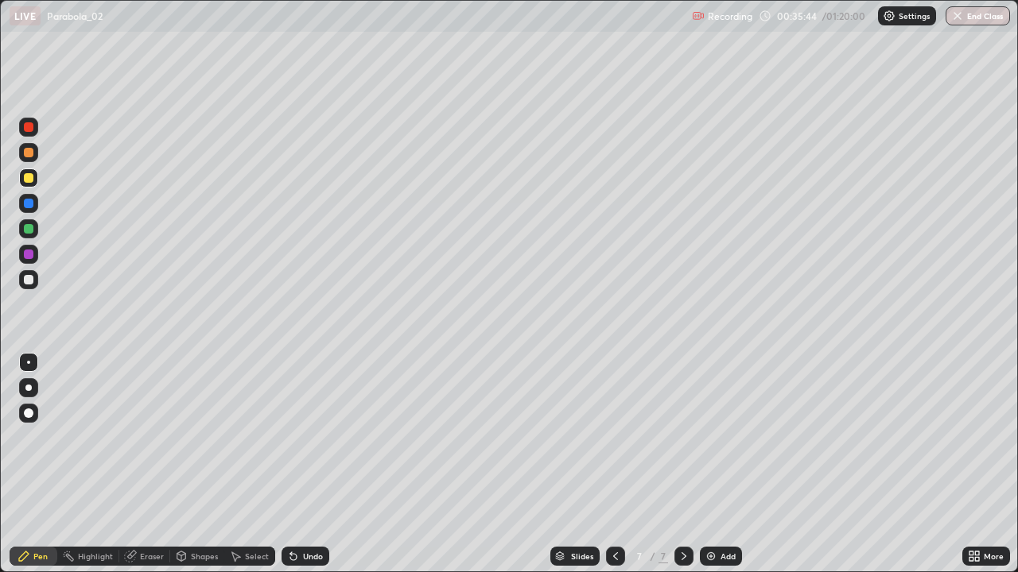
click at [308, 464] on div "Undo" at bounding box center [305, 556] width 48 height 19
click at [613, 464] on icon at bounding box center [615, 556] width 13 height 13
click at [685, 464] on icon at bounding box center [683, 556] width 13 height 13
click at [615, 464] on icon at bounding box center [615, 556] width 13 height 13
click at [301, 464] on div "Undo" at bounding box center [305, 556] width 48 height 19
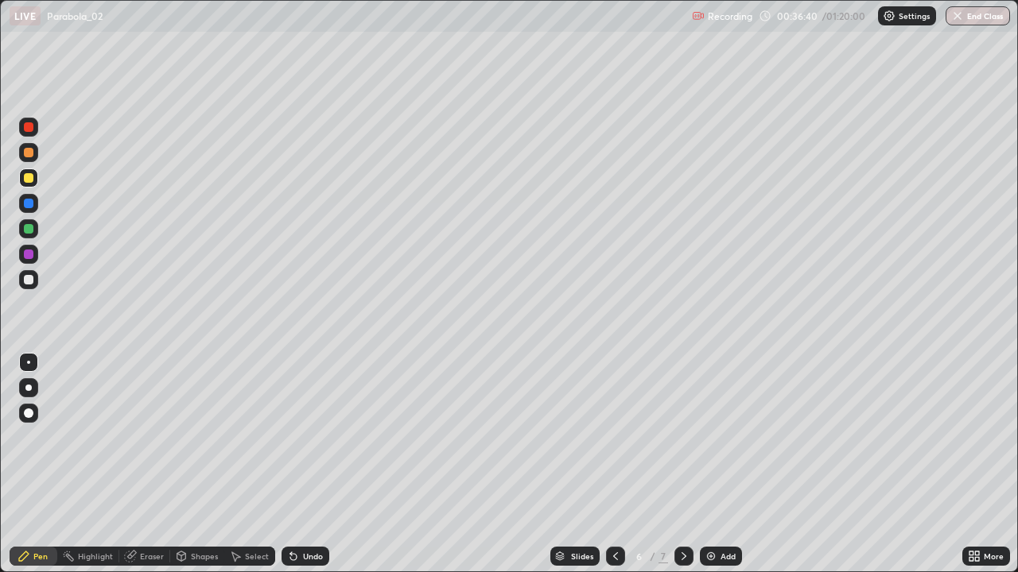
click at [682, 464] on icon at bounding box center [683, 557] width 5 height 8
click at [30, 288] on div at bounding box center [28, 279] width 19 height 19
click at [32, 182] on div at bounding box center [29, 178] width 10 height 10
click at [730, 464] on div "Add" at bounding box center [727, 557] width 15 height 8
click at [29, 281] on div at bounding box center [29, 280] width 10 height 10
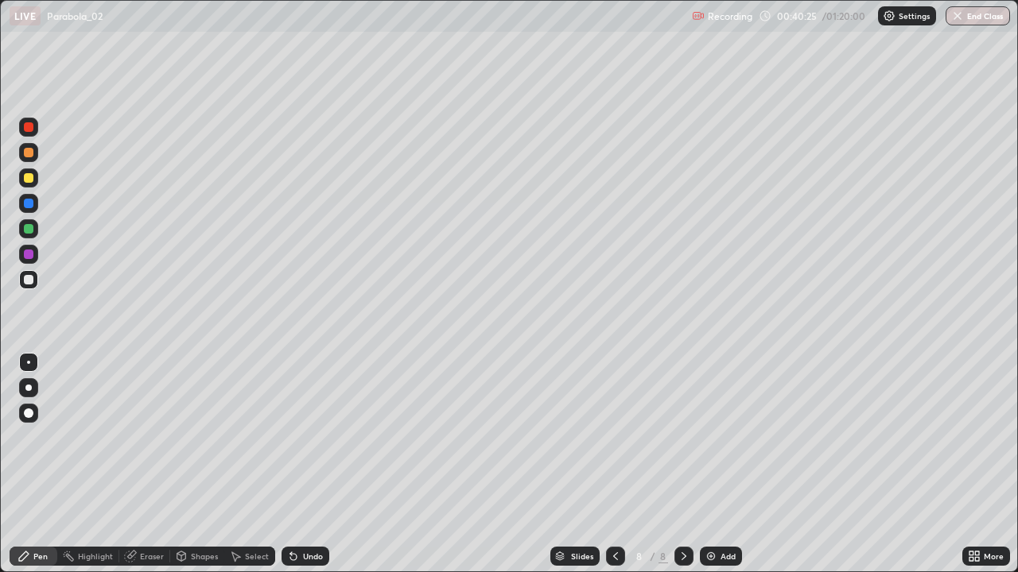
click at [28, 281] on div at bounding box center [29, 280] width 10 height 10
click at [294, 464] on div "Undo" at bounding box center [305, 556] width 48 height 19
click at [24, 179] on div at bounding box center [29, 178] width 10 height 10
click at [320, 464] on div "Undo" at bounding box center [313, 557] width 20 height 8
click at [32, 283] on div at bounding box center [29, 280] width 10 height 10
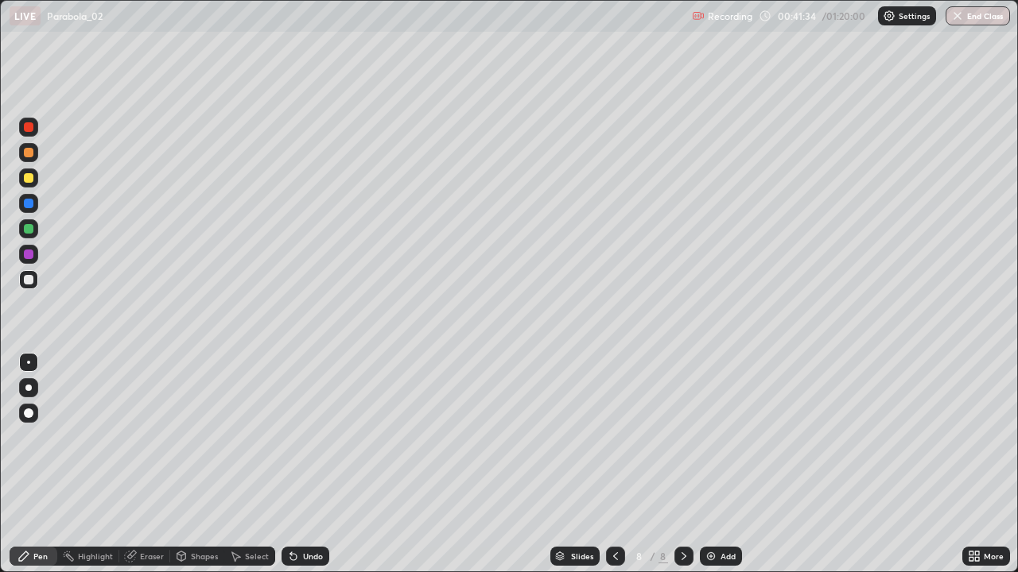
click at [199, 464] on div "Shapes" at bounding box center [204, 557] width 27 height 8
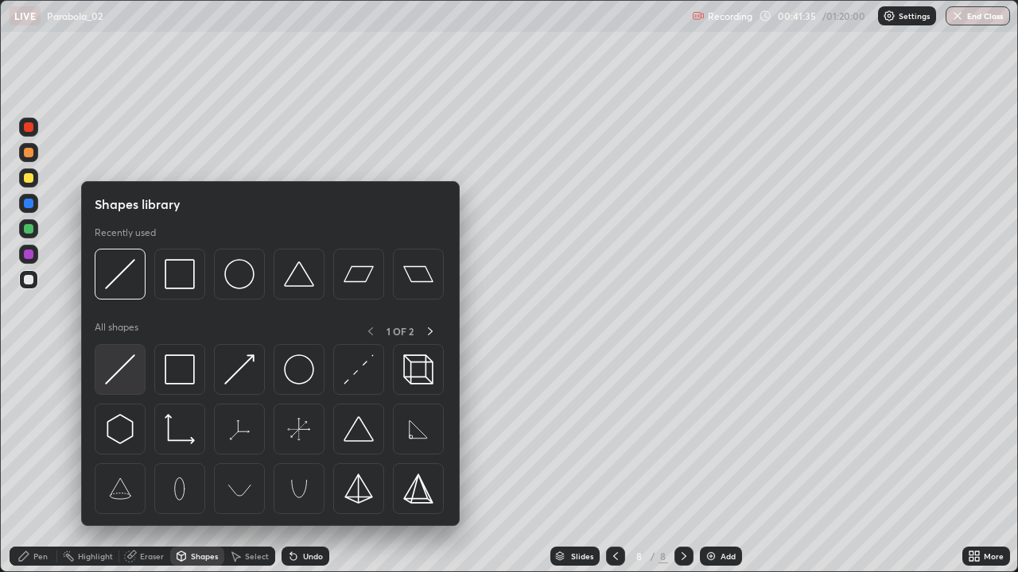
click at [119, 375] on img at bounding box center [120, 370] width 30 height 30
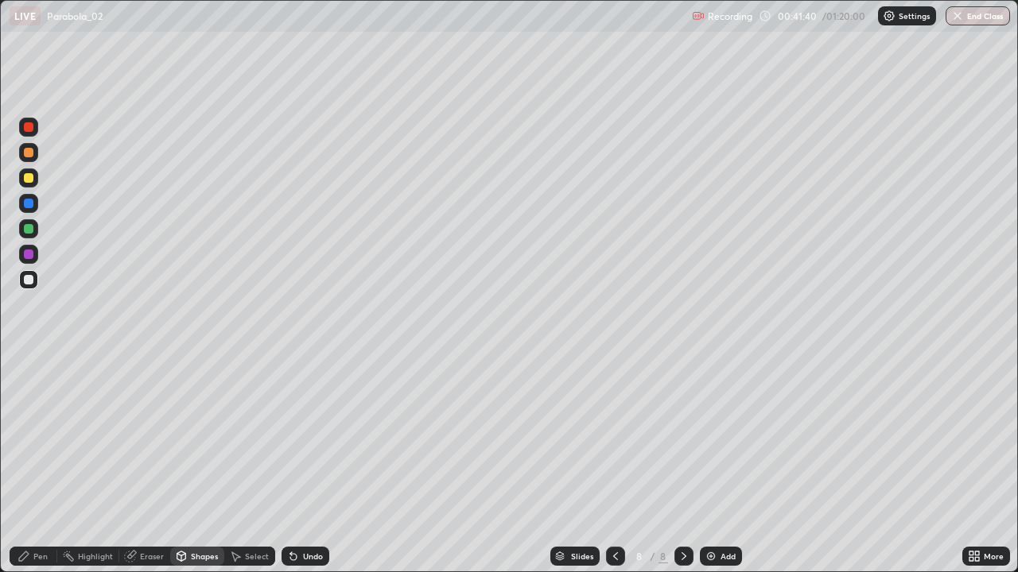
click at [24, 464] on icon at bounding box center [24, 557] width 10 height 10
click at [29, 223] on div at bounding box center [28, 228] width 19 height 19
click at [202, 464] on div "Shapes" at bounding box center [204, 557] width 27 height 8
click at [201, 464] on div "Shapes" at bounding box center [204, 557] width 27 height 8
click at [196, 464] on div "Shapes" at bounding box center [204, 557] width 27 height 8
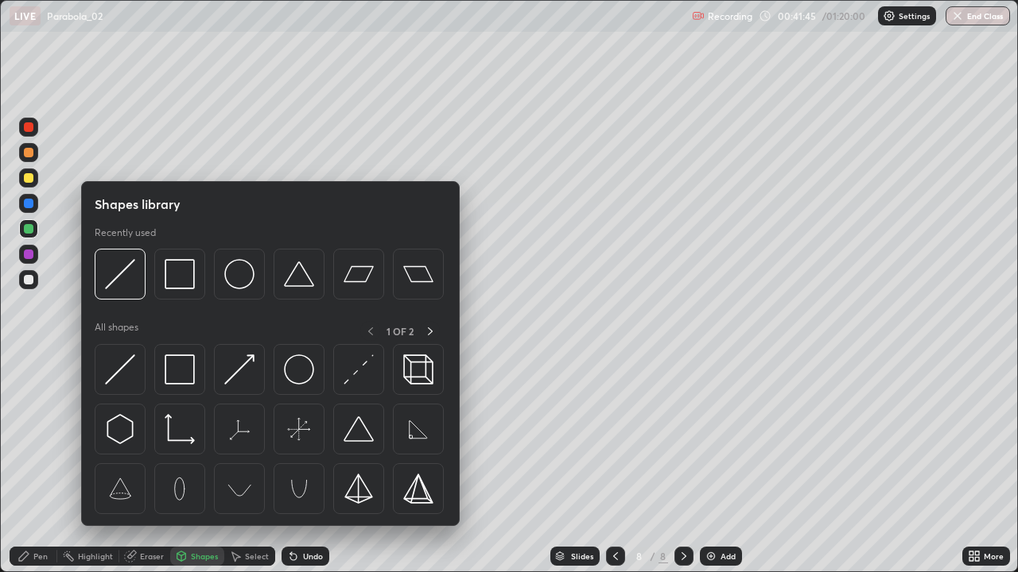
click at [186, 464] on icon at bounding box center [181, 556] width 13 height 13
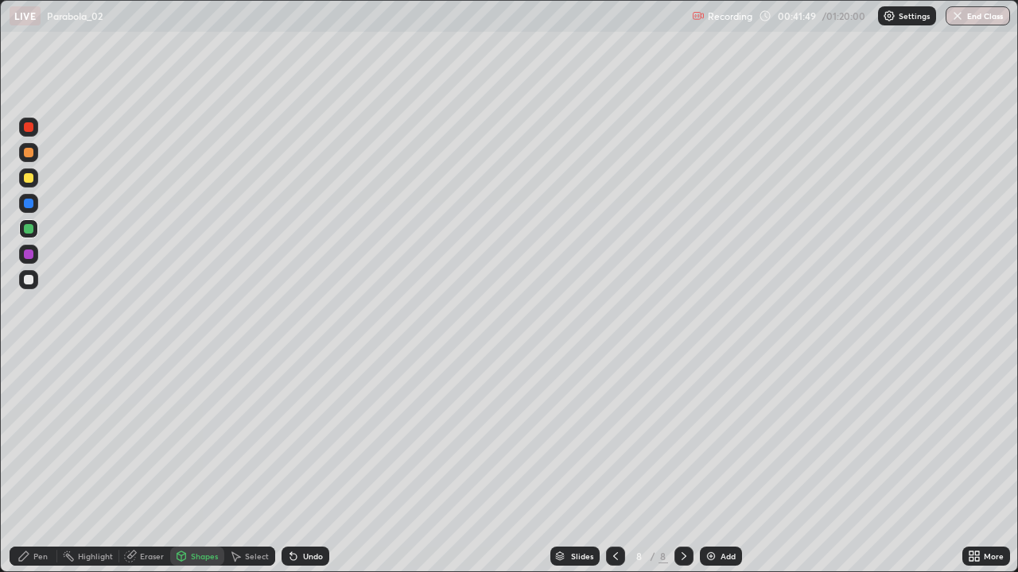
click at [30, 229] on div at bounding box center [29, 229] width 10 height 10
click at [27, 204] on div at bounding box center [29, 204] width 10 height 10
click at [35, 464] on div "Pen" at bounding box center [40, 557] width 14 height 8
click at [32, 228] on div at bounding box center [29, 229] width 10 height 10
click at [27, 153] on div at bounding box center [29, 153] width 10 height 10
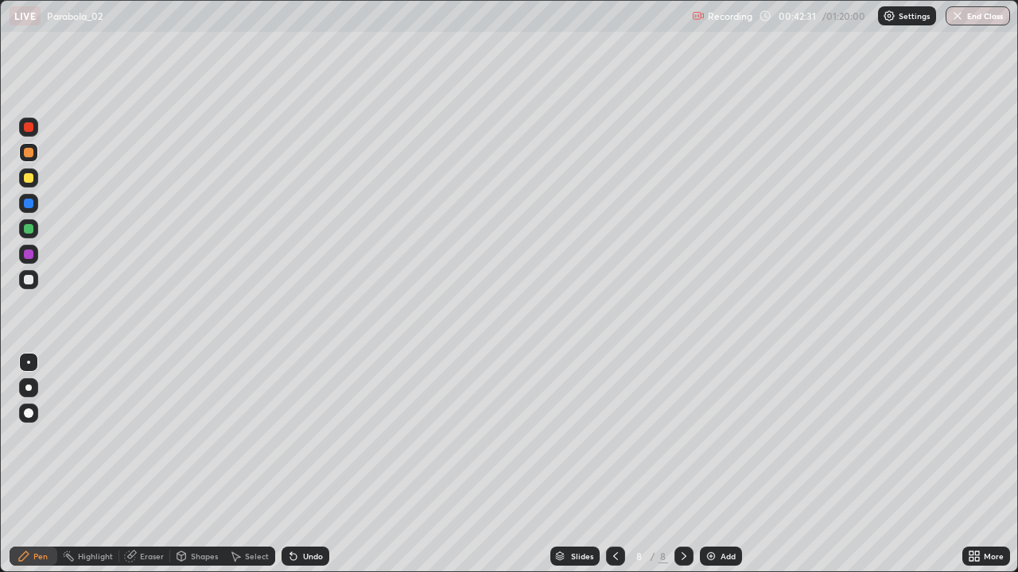
click at [27, 256] on div at bounding box center [29, 255] width 10 height 10
click at [27, 178] on div at bounding box center [29, 178] width 10 height 10
click at [29, 179] on div at bounding box center [29, 178] width 10 height 10
click at [725, 464] on div "Add" at bounding box center [721, 556] width 42 height 19
click at [32, 278] on div at bounding box center [29, 280] width 10 height 10
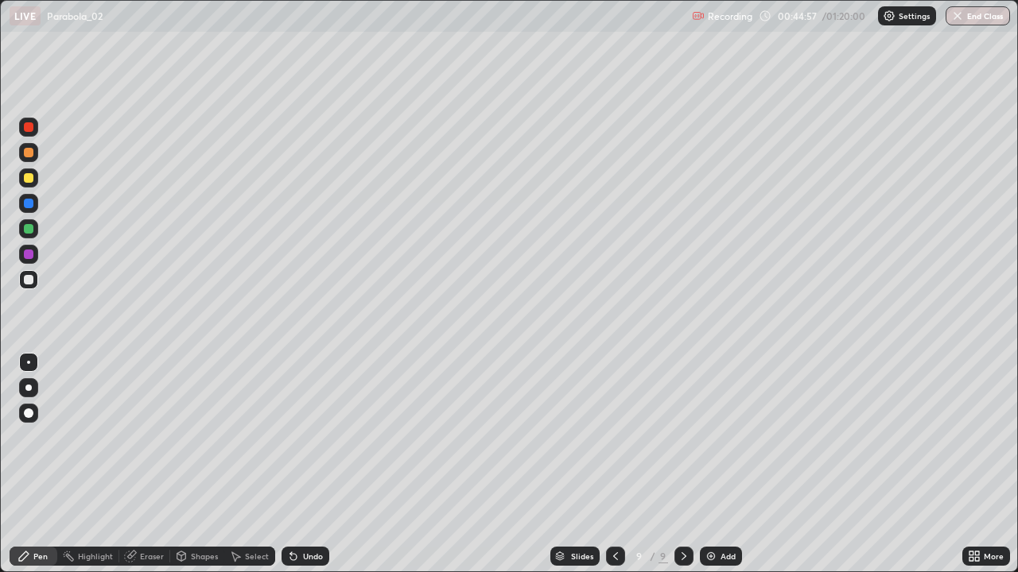
click at [316, 464] on div "Undo" at bounding box center [305, 556] width 48 height 19
click at [25, 175] on div at bounding box center [29, 178] width 10 height 10
click at [316, 464] on div "Undo" at bounding box center [313, 557] width 20 height 8
click at [29, 280] on div at bounding box center [29, 280] width 10 height 10
click at [307, 464] on div "Undo" at bounding box center [305, 556] width 48 height 19
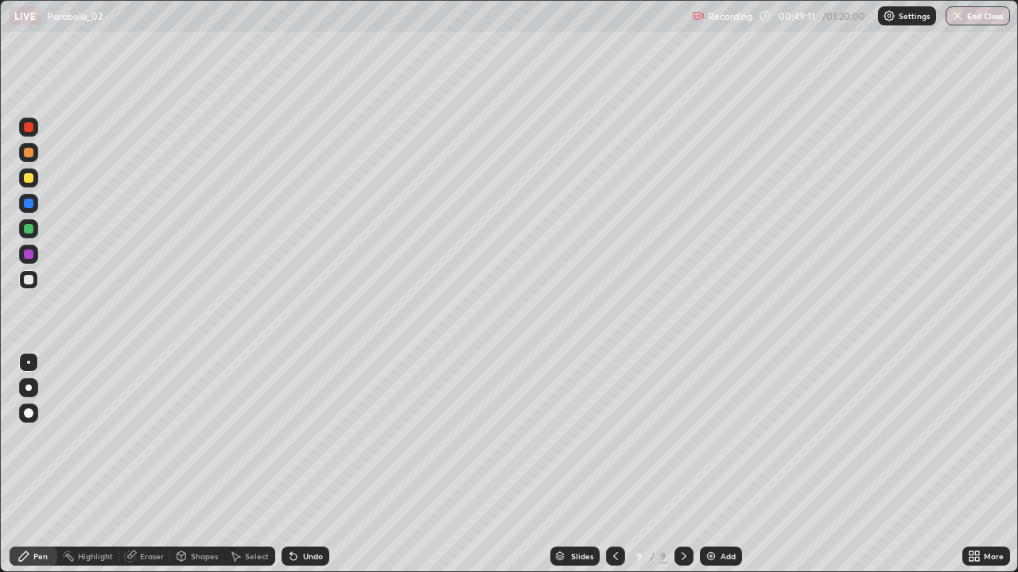
click at [25, 231] on div at bounding box center [29, 229] width 10 height 10
click at [302, 464] on div "Undo" at bounding box center [305, 556] width 48 height 19
click at [30, 180] on div at bounding box center [29, 178] width 10 height 10
click at [731, 464] on div "Add" at bounding box center [727, 557] width 15 height 8
click at [310, 464] on div "Undo" at bounding box center [313, 557] width 20 height 8
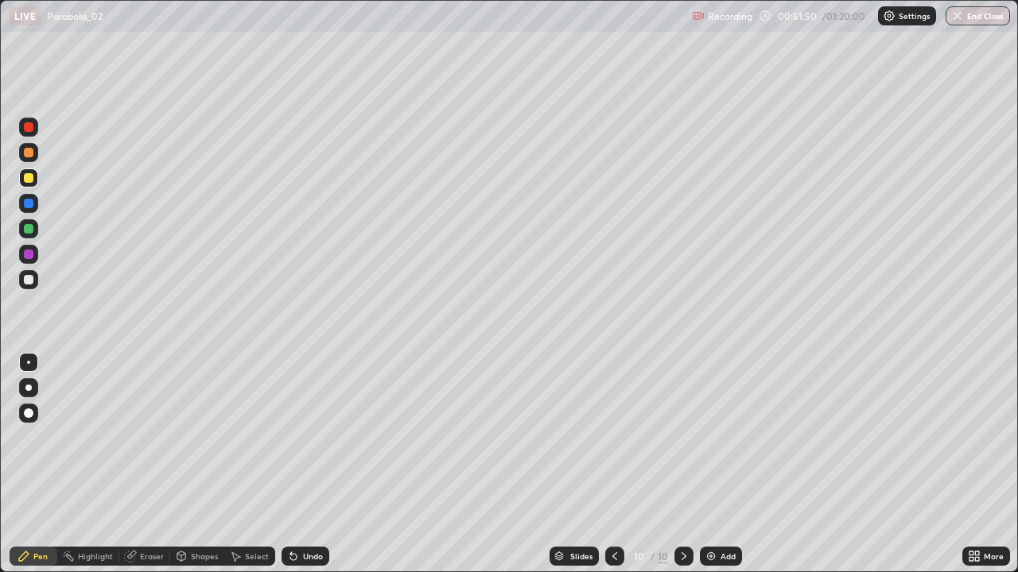
click at [313, 464] on div "Undo" at bounding box center [305, 556] width 48 height 19
click at [27, 279] on div at bounding box center [29, 280] width 10 height 10
click at [308, 464] on div "Undo" at bounding box center [313, 557] width 20 height 8
click at [27, 205] on div at bounding box center [29, 204] width 10 height 10
click at [307, 464] on div "Undo" at bounding box center [313, 557] width 20 height 8
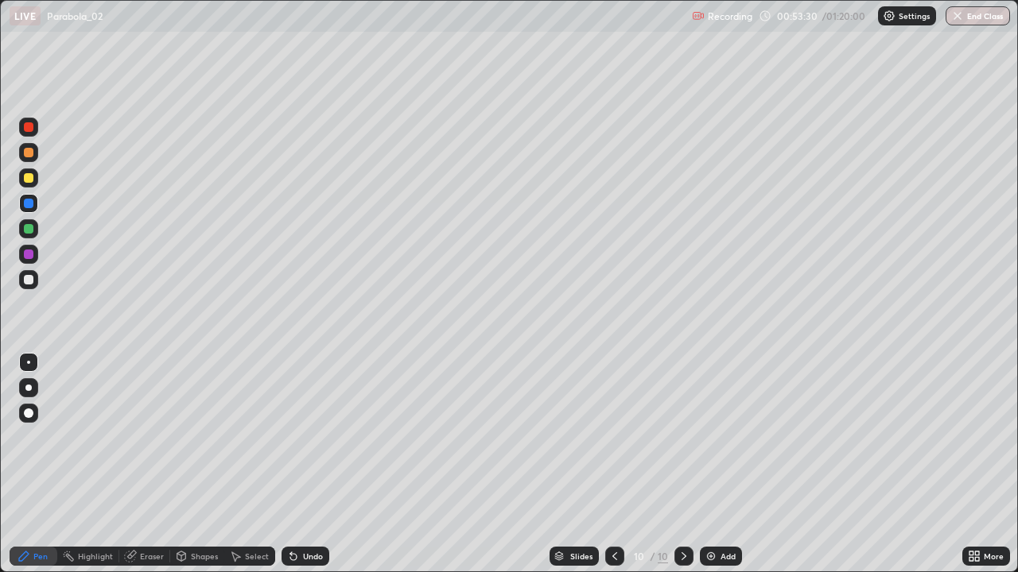
click at [26, 227] on div at bounding box center [29, 229] width 10 height 10
click at [27, 178] on div at bounding box center [29, 178] width 10 height 10
click at [27, 227] on div at bounding box center [29, 229] width 10 height 10
click at [29, 178] on div at bounding box center [29, 178] width 10 height 10
click at [29, 153] on div at bounding box center [29, 153] width 10 height 10
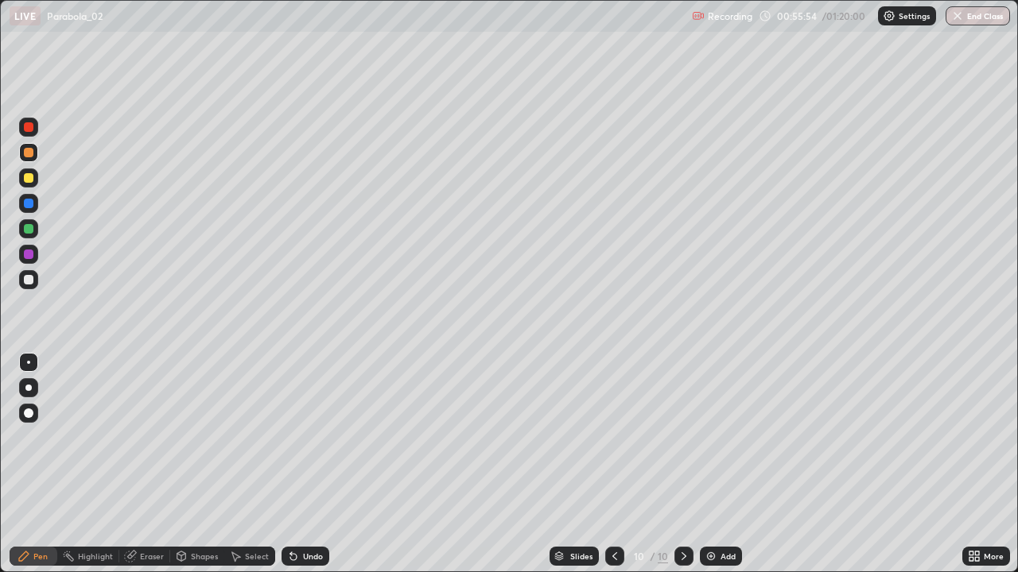
click at [26, 205] on div at bounding box center [29, 204] width 10 height 10
click at [26, 128] on div at bounding box center [29, 127] width 10 height 10
click at [29, 127] on div at bounding box center [29, 127] width 10 height 10
click at [26, 275] on div at bounding box center [29, 280] width 10 height 10
click at [25, 230] on div at bounding box center [29, 229] width 10 height 10
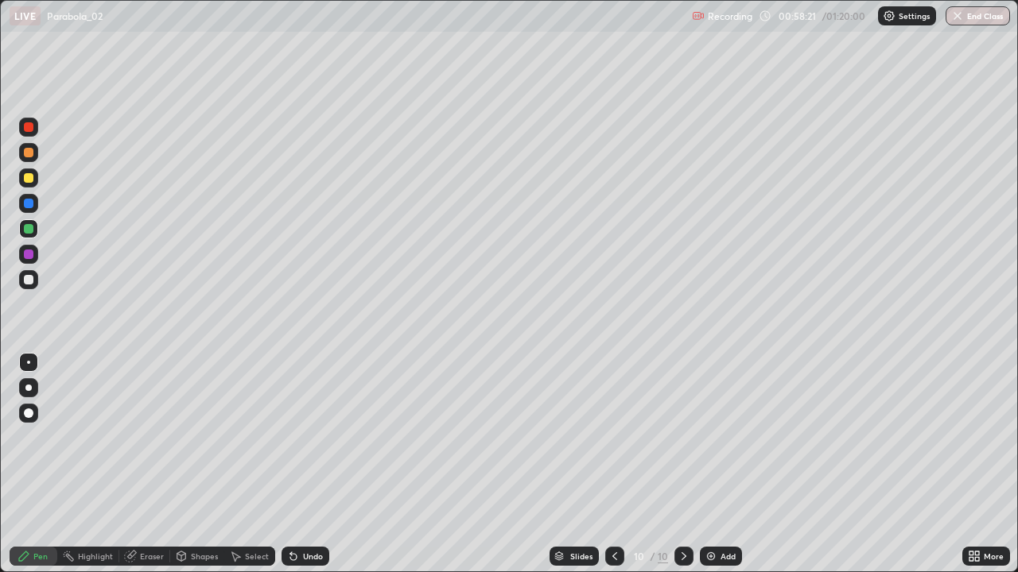
click at [27, 205] on div at bounding box center [29, 204] width 10 height 10
click at [32, 175] on div at bounding box center [29, 178] width 10 height 10
click at [29, 281] on div at bounding box center [29, 280] width 10 height 10
click at [22, 175] on div at bounding box center [28, 178] width 19 height 19
click at [299, 464] on div "Undo" at bounding box center [305, 556] width 48 height 19
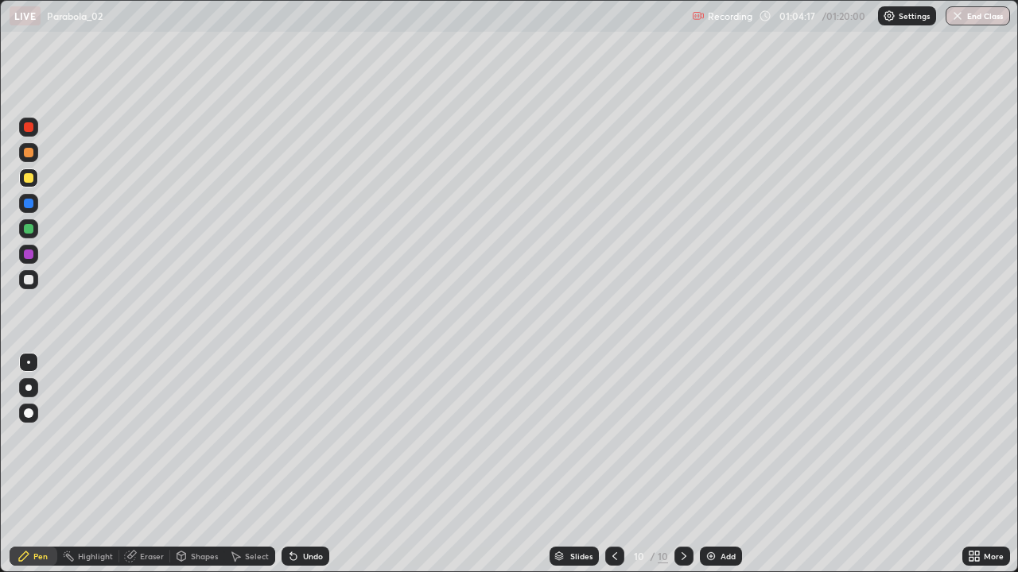
click at [299, 464] on div "Undo" at bounding box center [305, 556] width 48 height 19
click at [304, 464] on div "Undo" at bounding box center [313, 557] width 20 height 8
click at [730, 464] on div "Add" at bounding box center [727, 557] width 15 height 8
click at [29, 281] on div at bounding box center [29, 280] width 10 height 10
click at [606, 464] on div at bounding box center [615, 556] width 19 height 19
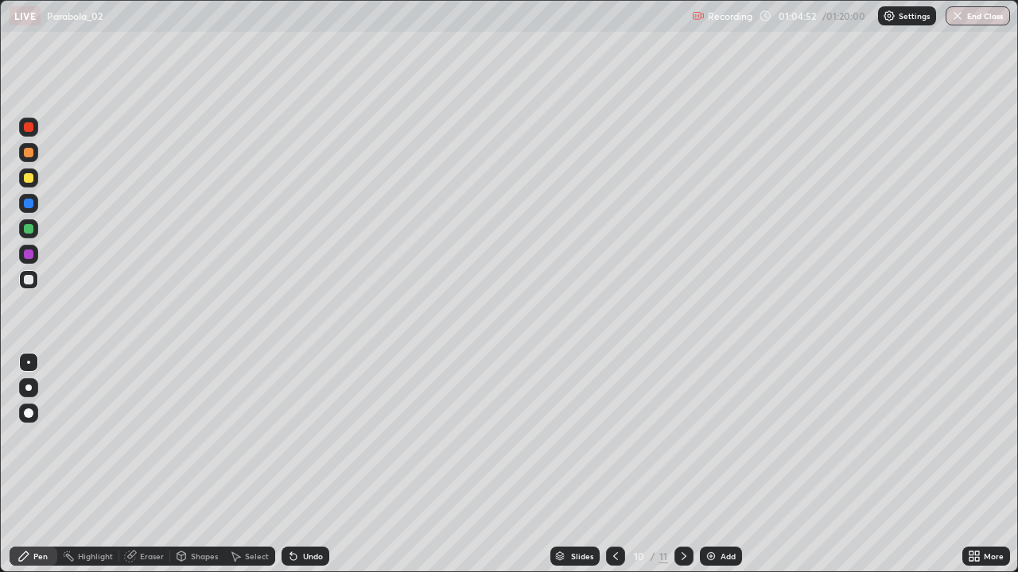
click at [682, 464] on icon at bounding box center [683, 556] width 13 height 13
click at [614, 464] on icon at bounding box center [615, 556] width 13 height 13
click at [679, 464] on icon at bounding box center [683, 556] width 13 height 13
click at [606, 464] on div at bounding box center [615, 556] width 19 height 19
click at [679, 464] on div at bounding box center [683, 556] width 19 height 19
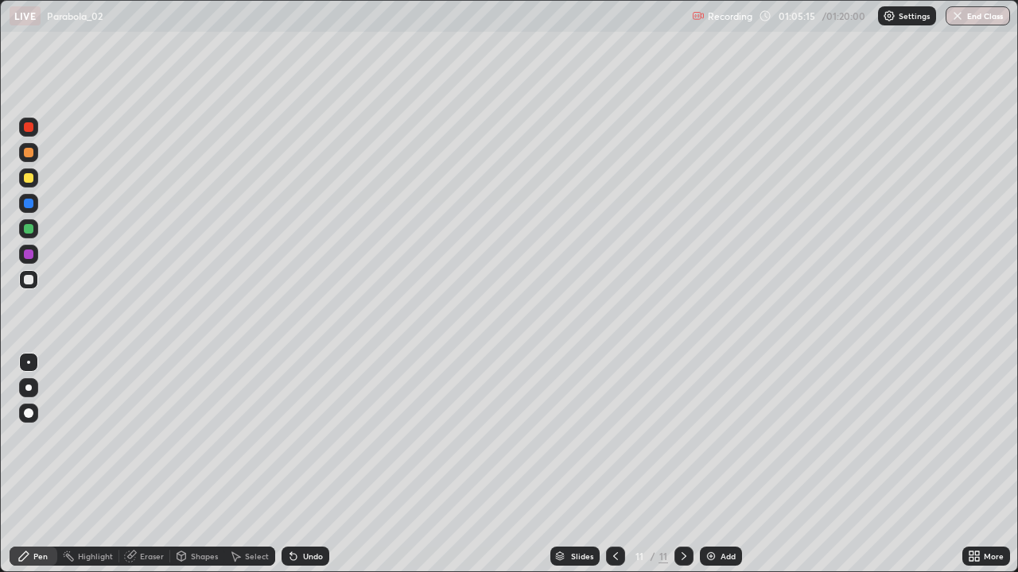
click at [615, 464] on icon at bounding box center [615, 556] width 13 height 13
click at [681, 464] on icon at bounding box center [683, 556] width 13 height 13
click at [613, 464] on icon at bounding box center [615, 557] width 5 height 8
click at [681, 464] on icon at bounding box center [683, 556] width 13 height 13
click at [614, 464] on icon at bounding box center [615, 556] width 13 height 13
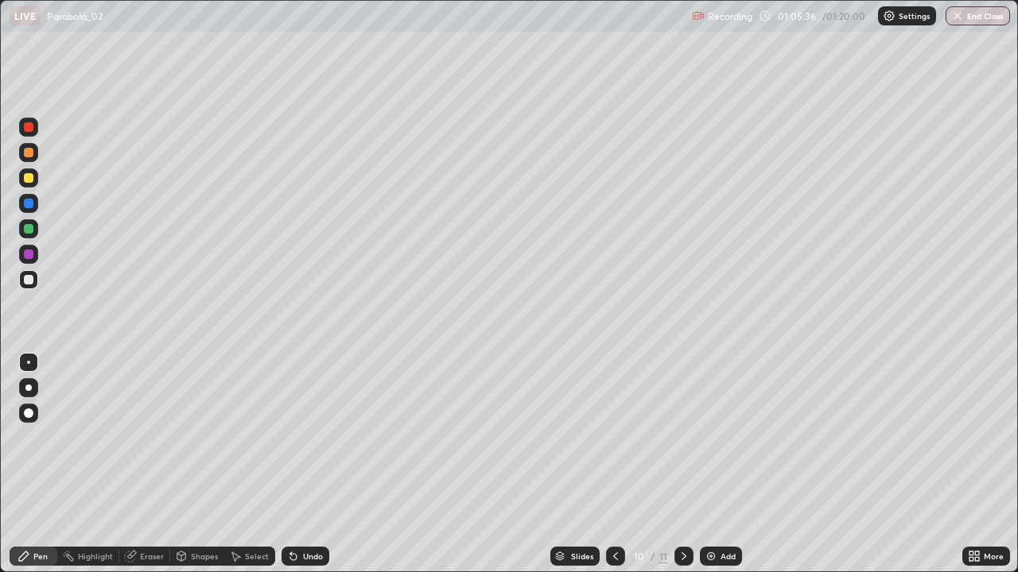
click at [681, 464] on icon at bounding box center [683, 557] width 5 height 8
click at [27, 282] on div at bounding box center [29, 280] width 10 height 10
click at [27, 179] on div at bounding box center [29, 178] width 10 height 10
click at [29, 285] on div at bounding box center [28, 279] width 19 height 19
click at [27, 280] on div at bounding box center [29, 280] width 10 height 10
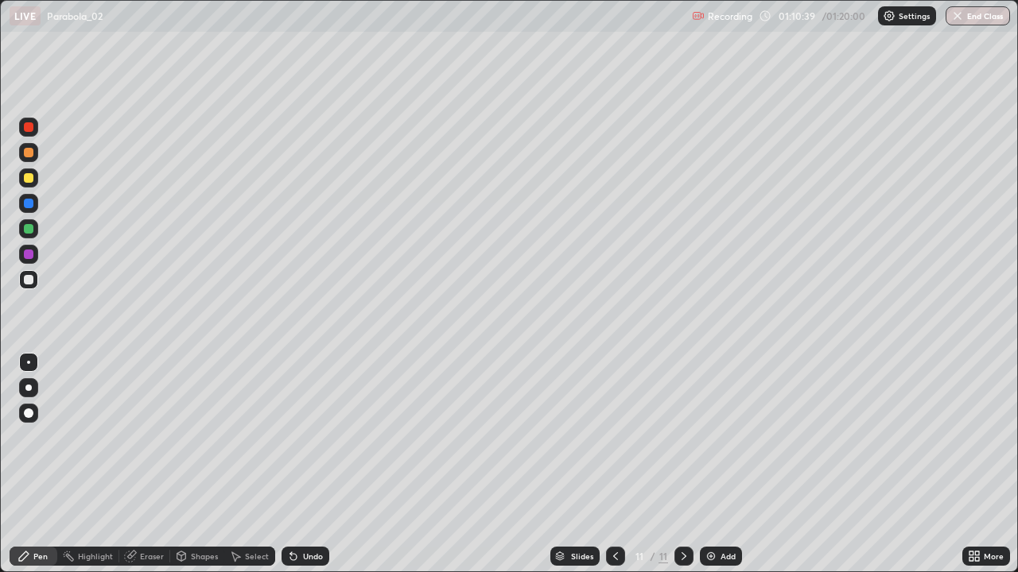
click at [311, 464] on div "Undo" at bounding box center [313, 557] width 20 height 8
click at [310, 464] on div "Undo" at bounding box center [313, 557] width 20 height 8
click at [26, 232] on div at bounding box center [29, 229] width 10 height 10
click at [304, 464] on div "Undo" at bounding box center [313, 557] width 20 height 8
click at [25, 256] on div at bounding box center [29, 255] width 10 height 10
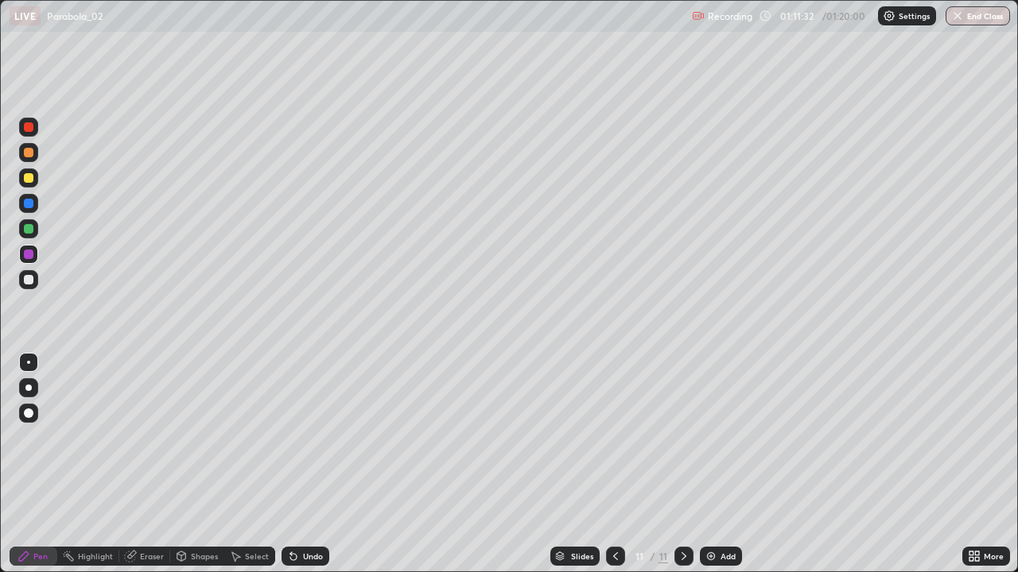
click at [29, 204] on div at bounding box center [29, 204] width 10 height 10
click at [29, 231] on div at bounding box center [29, 229] width 10 height 10
click at [29, 127] on div at bounding box center [29, 127] width 10 height 10
click at [25, 283] on div at bounding box center [29, 280] width 10 height 10
click at [27, 289] on div at bounding box center [28, 279] width 19 height 19
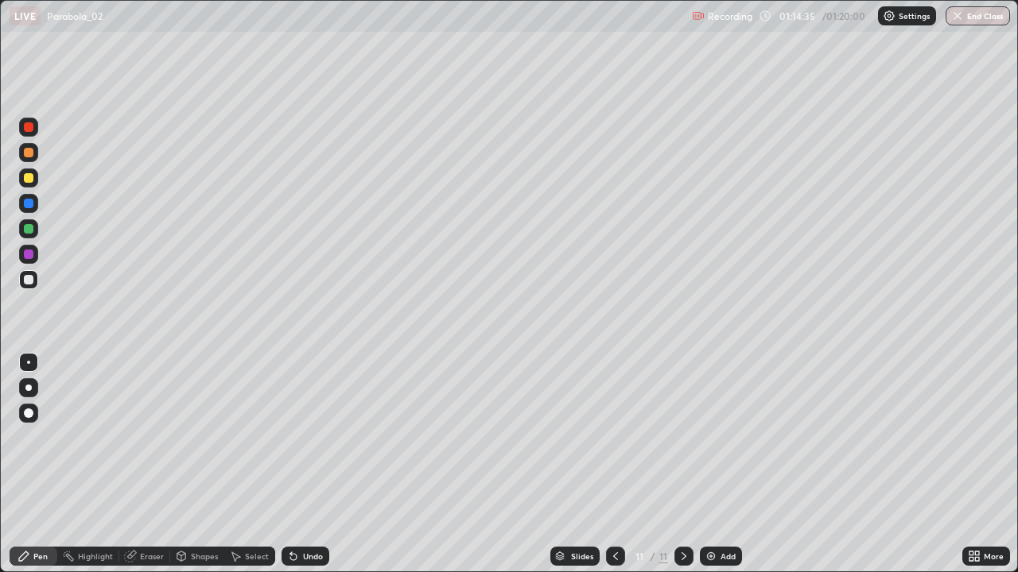
click at [27, 280] on div at bounding box center [29, 280] width 10 height 10
click at [727, 464] on div "Add" at bounding box center [727, 557] width 15 height 8
click at [19, 181] on div at bounding box center [28, 178] width 19 height 19
click at [609, 464] on icon at bounding box center [615, 556] width 13 height 13
click at [688, 464] on div at bounding box center [683, 557] width 19 height 32
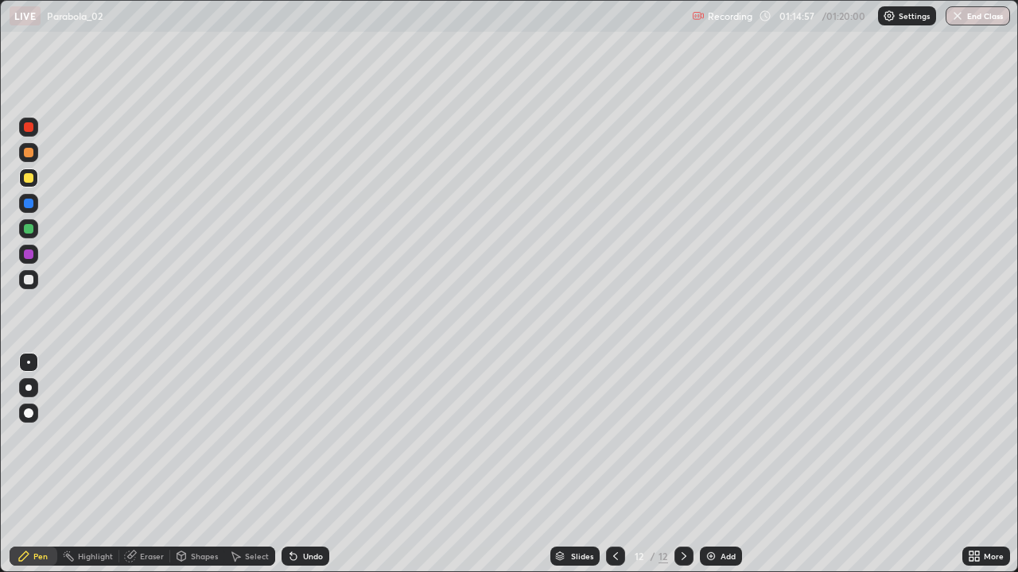
click at [614, 464] on icon at bounding box center [615, 556] width 13 height 13
click at [27, 153] on div at bounding box center [29, 153] width 10 height 10
click at [25, 126] on div at bounding box center [29, 127] width 10 height 10
click at [28, 176] on div at bounding box center [29, 178] width 10 height 10
click at [25, 205] on div at bounding box center [29, 204] width 10 height 10
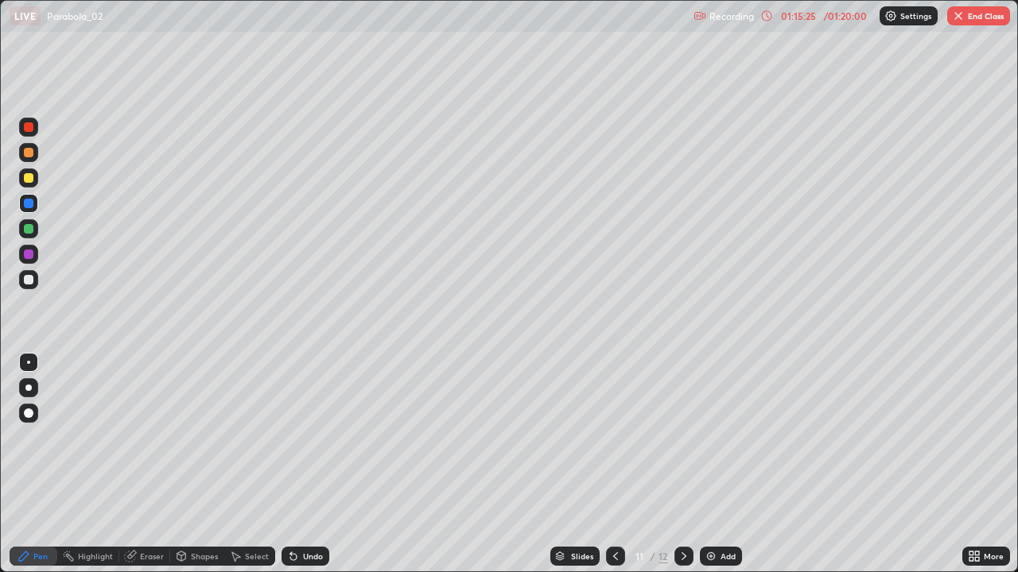
click at [29, 254] on div at bounding box center [29, 255] width 10 height 10
click at [682, 464] on icon at bounding box center [683, 556] width 13 height 13
click at [30, 231] on div at bounding box center [29, 229] width 10 height 10
click at [26, 181] on div at bounding box center [29, 178] width 10 height 10
click at [614, 464] on icon at bounding box center [615, 556] width 13 height 13
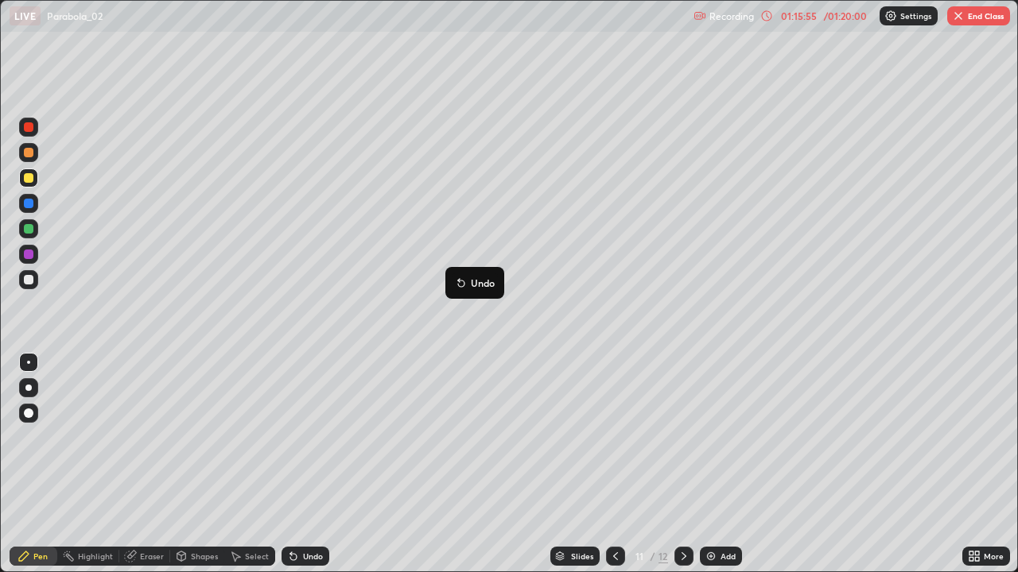
click at [682, 464] on icon at bounding box center [683, 556] width 13 height 13
click at [140, 464] on div "Eraser" at bounding box center [144, 556] width 51 height 19
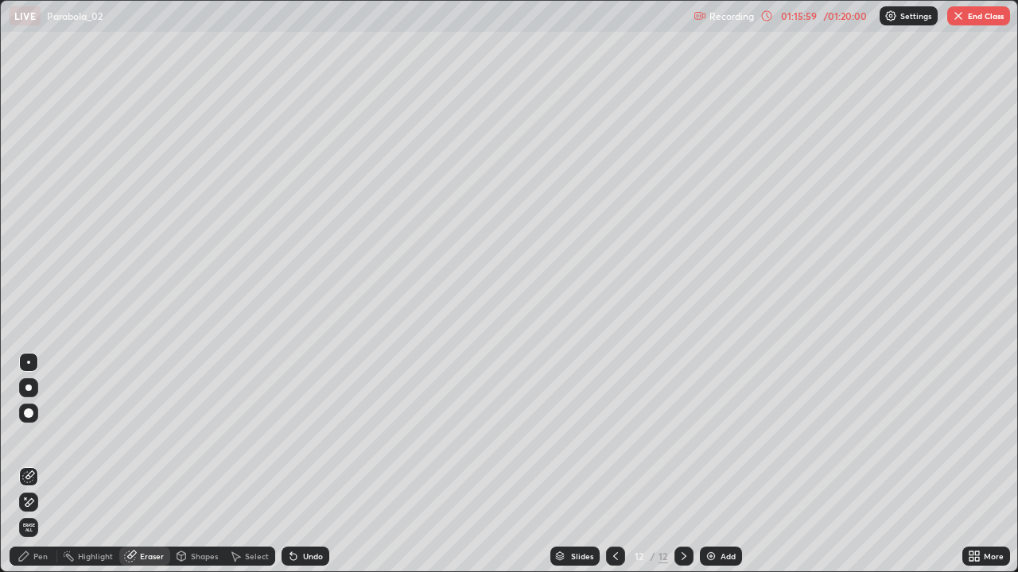
click at [38, 464] on div "Pen" at bounding box center [40, 557] width 14 height 8
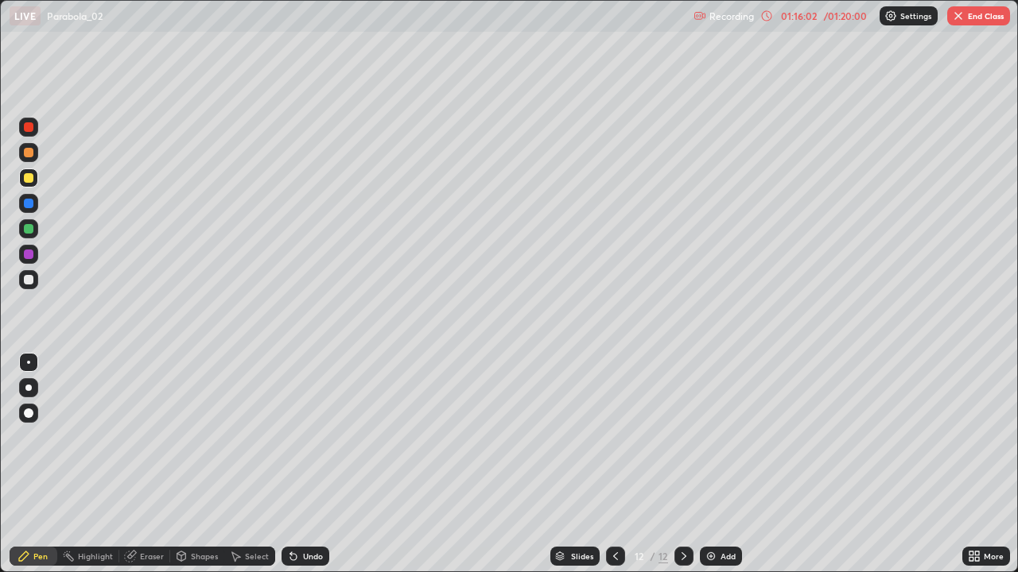
click at [147, 464] on div "Eraser" at bounding box center [152, 557] width 24 height 8
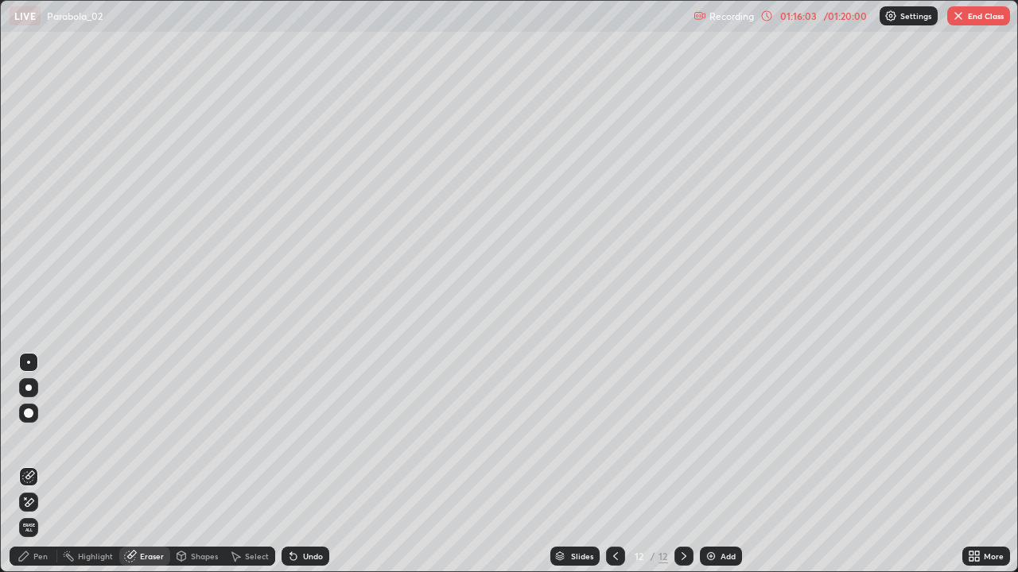
click at [250, 464] on div "Select" at bounding box center [257, 557] width 24 height 8
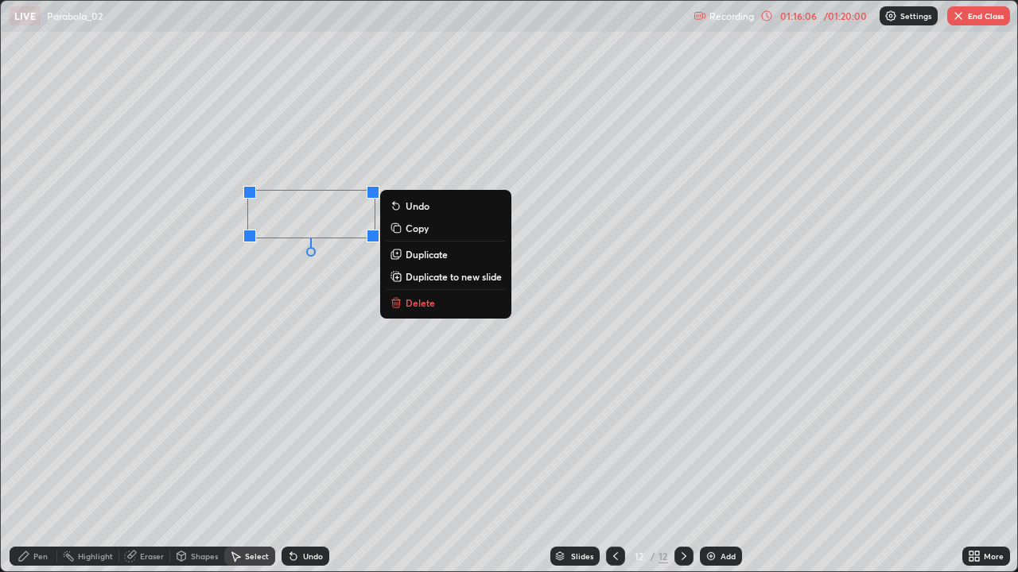
click at [22, 464] on icon at bounding box center [24, 557] width 10 height 10
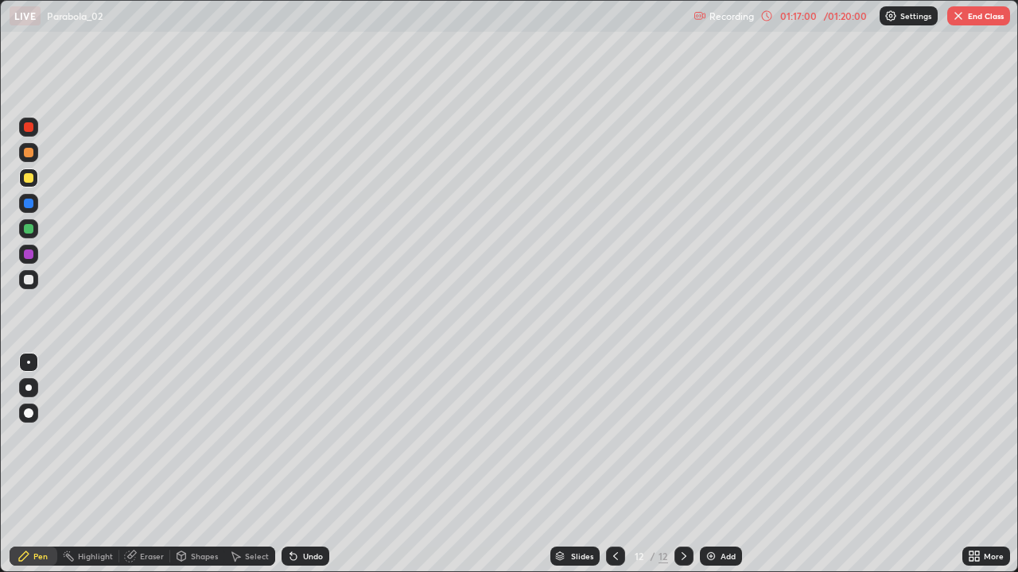
click at [611, 464] on icon at bounding box center [615, 556] width 13 height 13
click at [611, 464] on div at bounding box center [615, 556] width 19 height 19
click at [614, 464] on icon at bounding box center [615, 556] width 13 height 13
click at [674, 464] on div at bounding box center [683, 556] width 19 height 19
click at [682, 464] on icon at bounding box center [683, 556] width 13 height 13
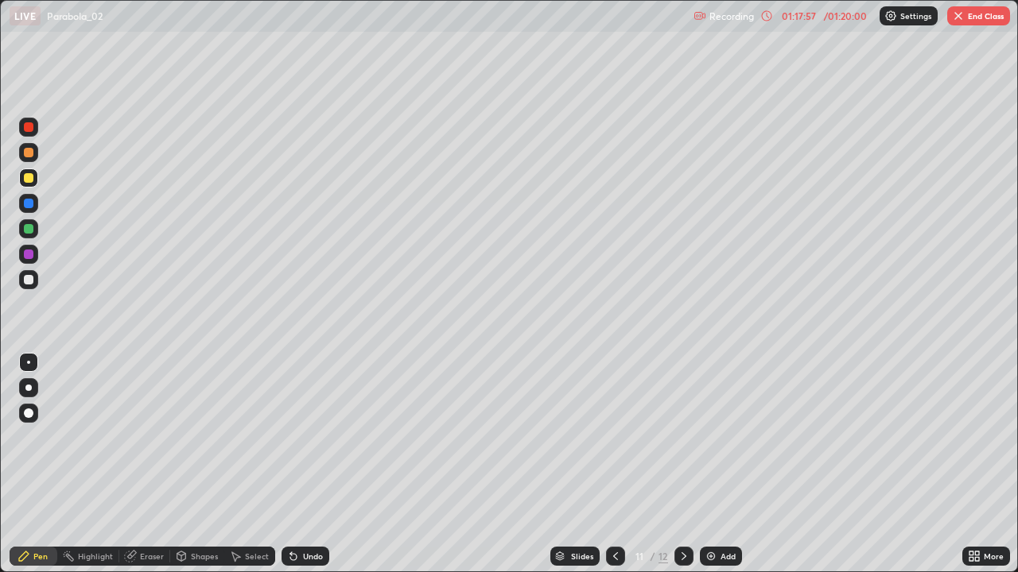
click at [303, 464] on div "Undo" at bounding box center [313, 557] width 20 height 8
click at [306, 464] on div "Undo" at bounding box center [313, 557] width 20 height 8
click at [986, 11] on button "End Class" at bounding box center [978, 15] width 63 height 19
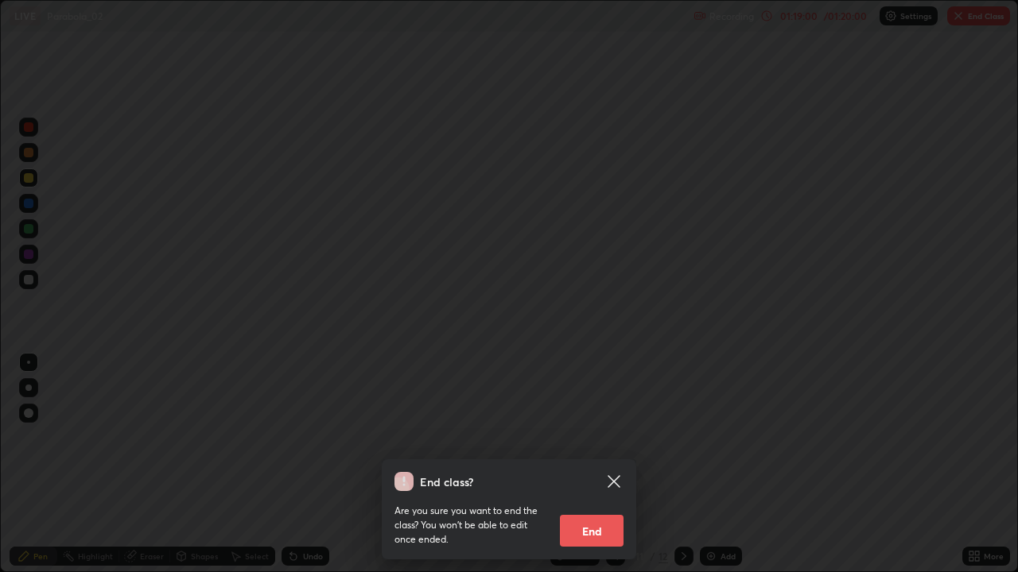
click at [593, 464] on button "End" at bounding box center [592, 531] width 64 height 32
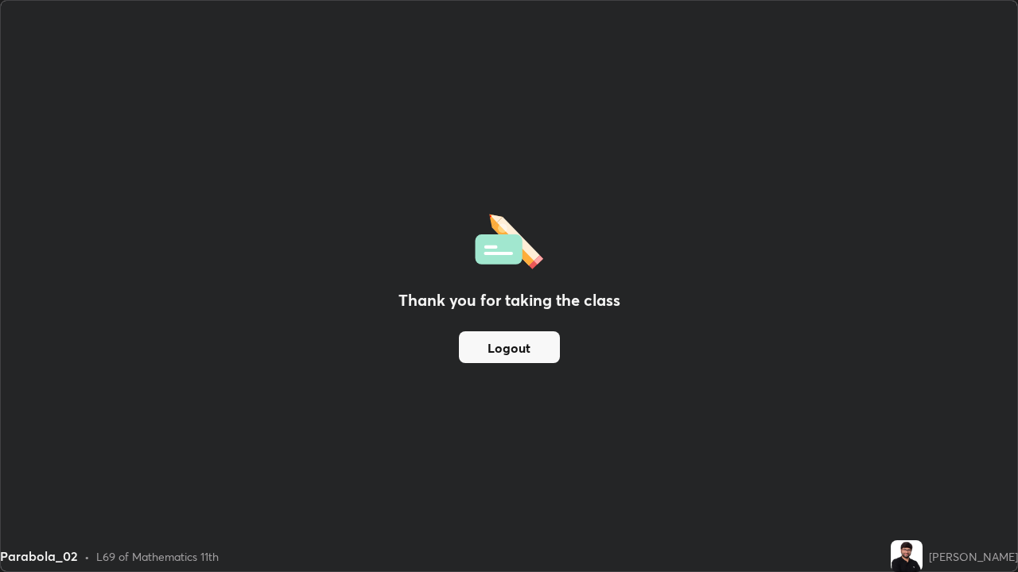
click at [766, 165] on div "Thank you for taking the class Logout" at bounding box center [509, 286] width 1016 height 571
click at [519, 351] on button "Logout" at bounding box center [509, 348] width 101 height 32
